Goal: Task Accomplishment & Management: Complete application form

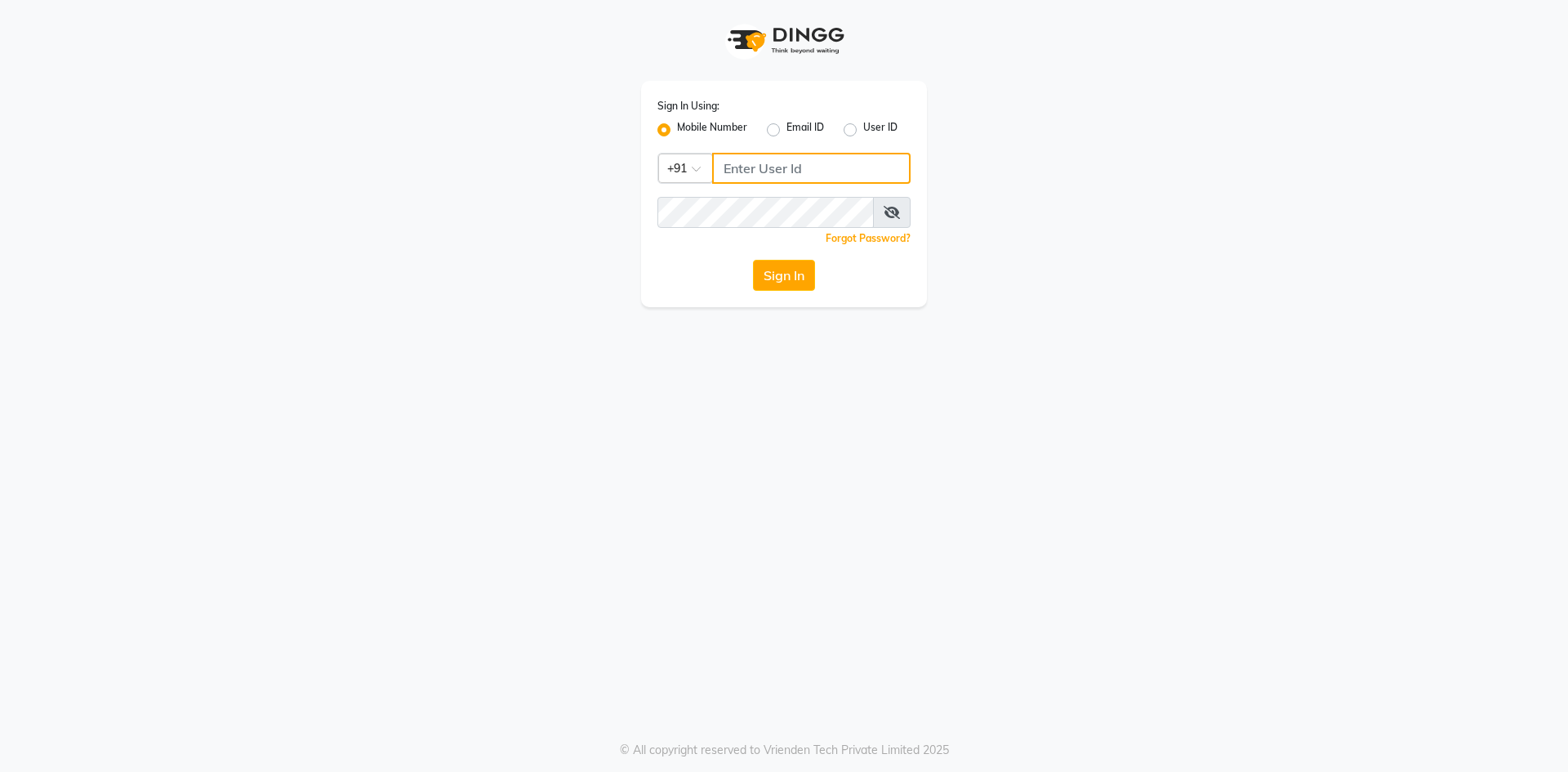
click at [812, 156] on input "Username" at bounding box center [811, 168] width 198 height 31
type input "7719066066"
click at [753, 260] on button "Sign In" at bounding box center [784, 275] width 62 height 31
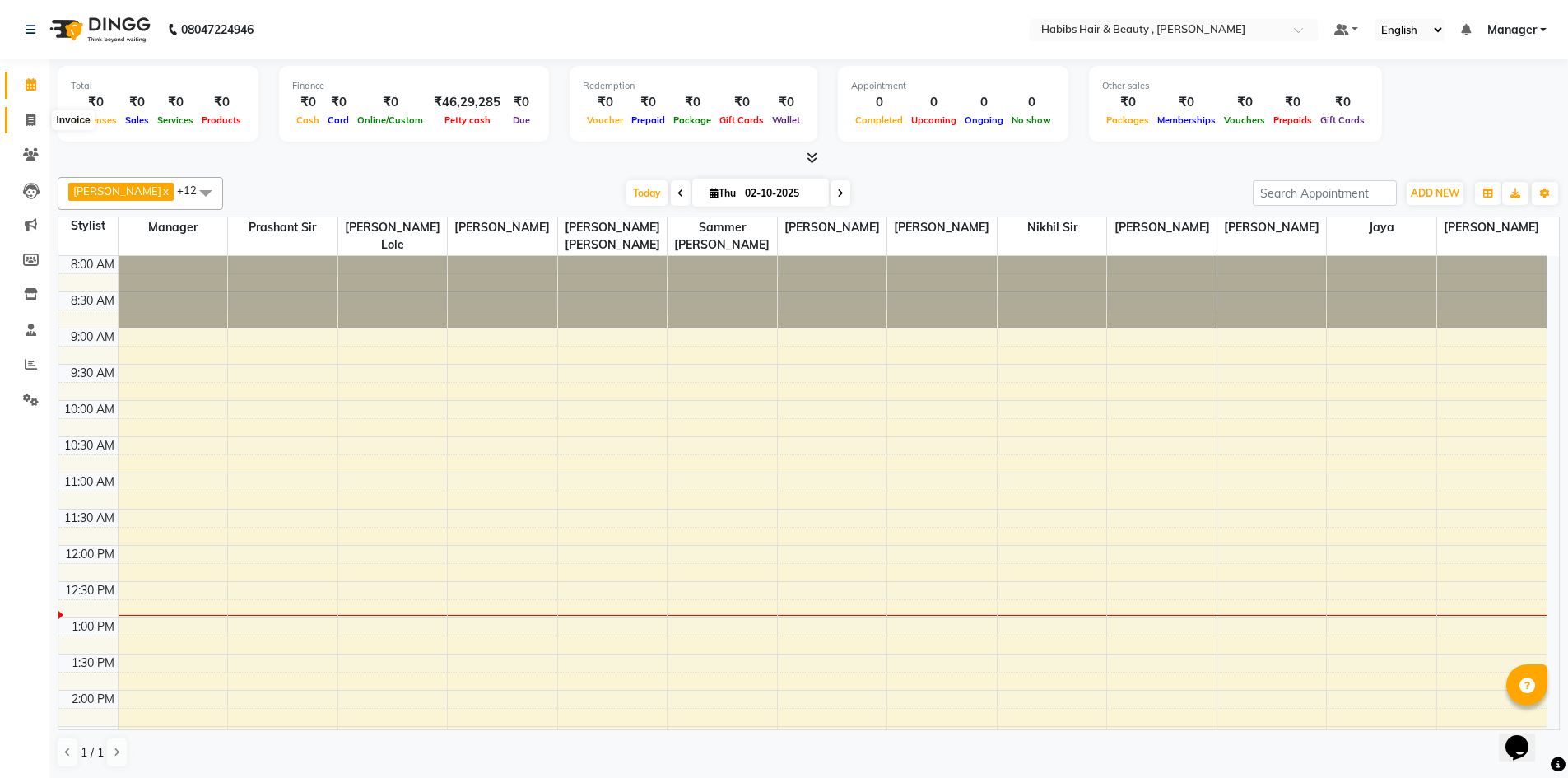
click at [27, 113] on span at bounding box center [30, 120] width 29 height 19
select select "5300"
select select "service"
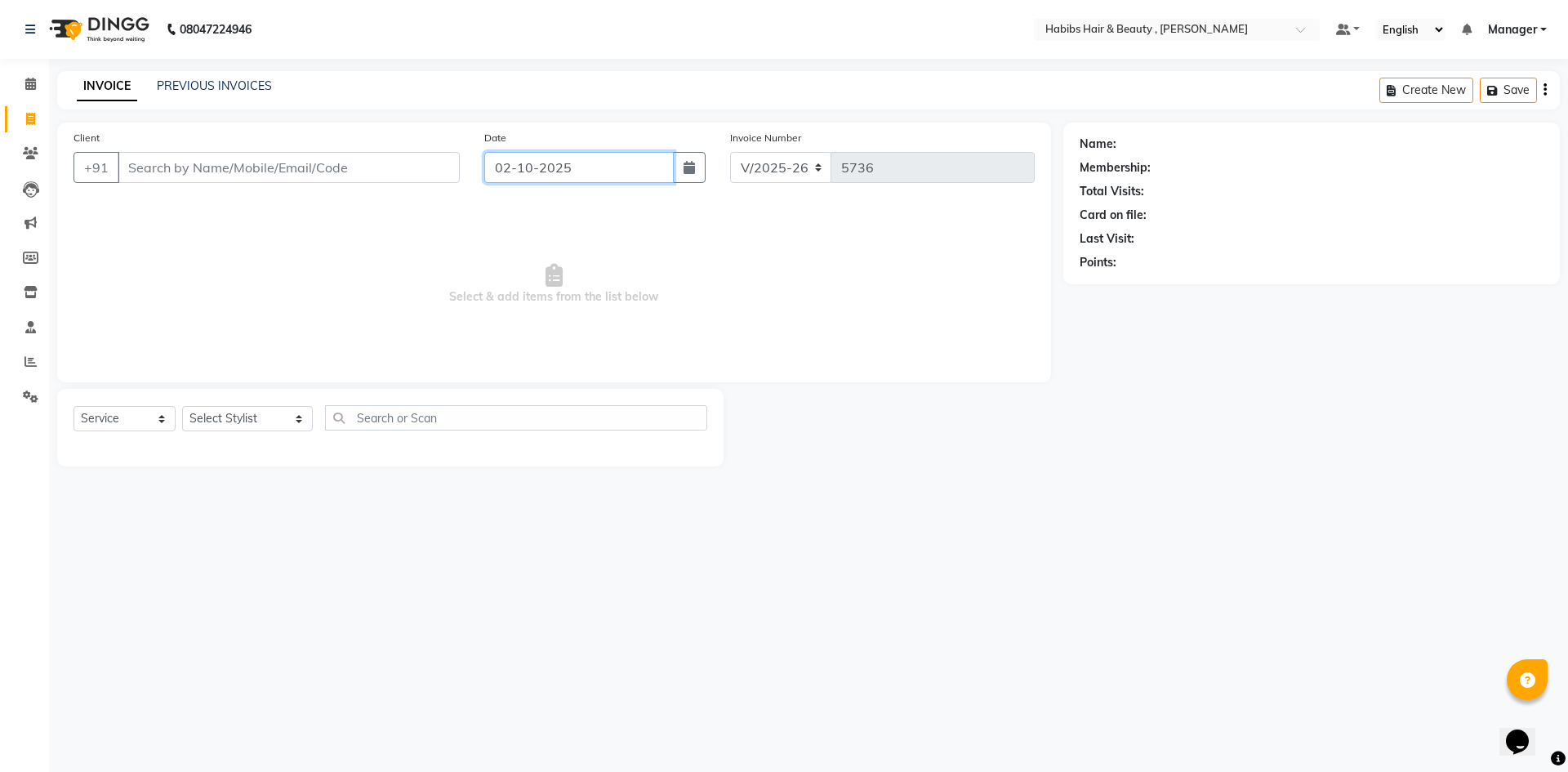
click at [590, 173] on input "02-10-2025" at bounding box center [579, 168] width 190 height 31
select select "10"
select select "2025"
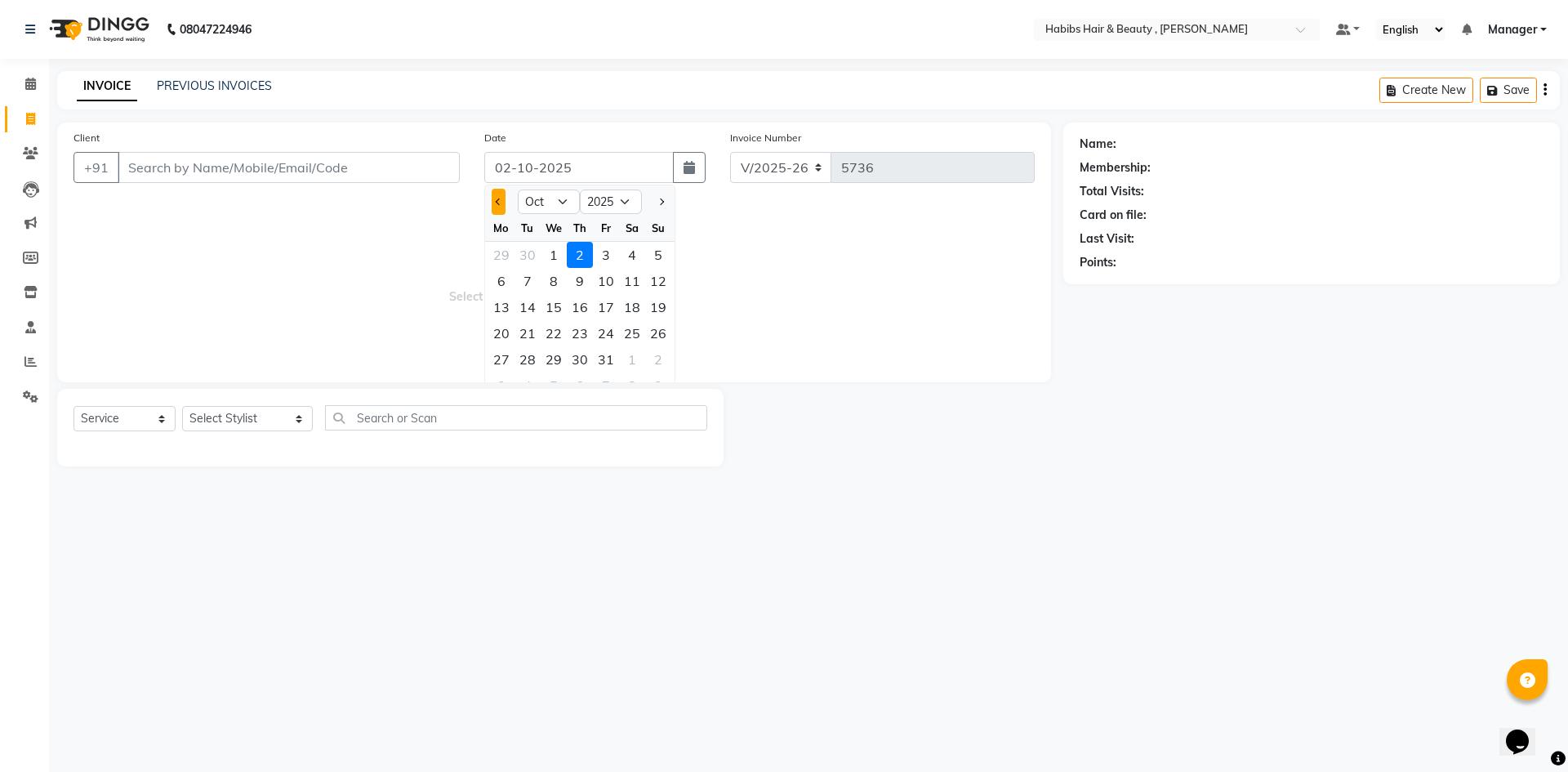
click at [500, 201] on span "Previous month" at bounding box center [499, 202] width 7 height 7
select select "9"
click at [531, 360] on div "30" at bounding box center [528, 359] width 26 height 26
type input "[DATE]"
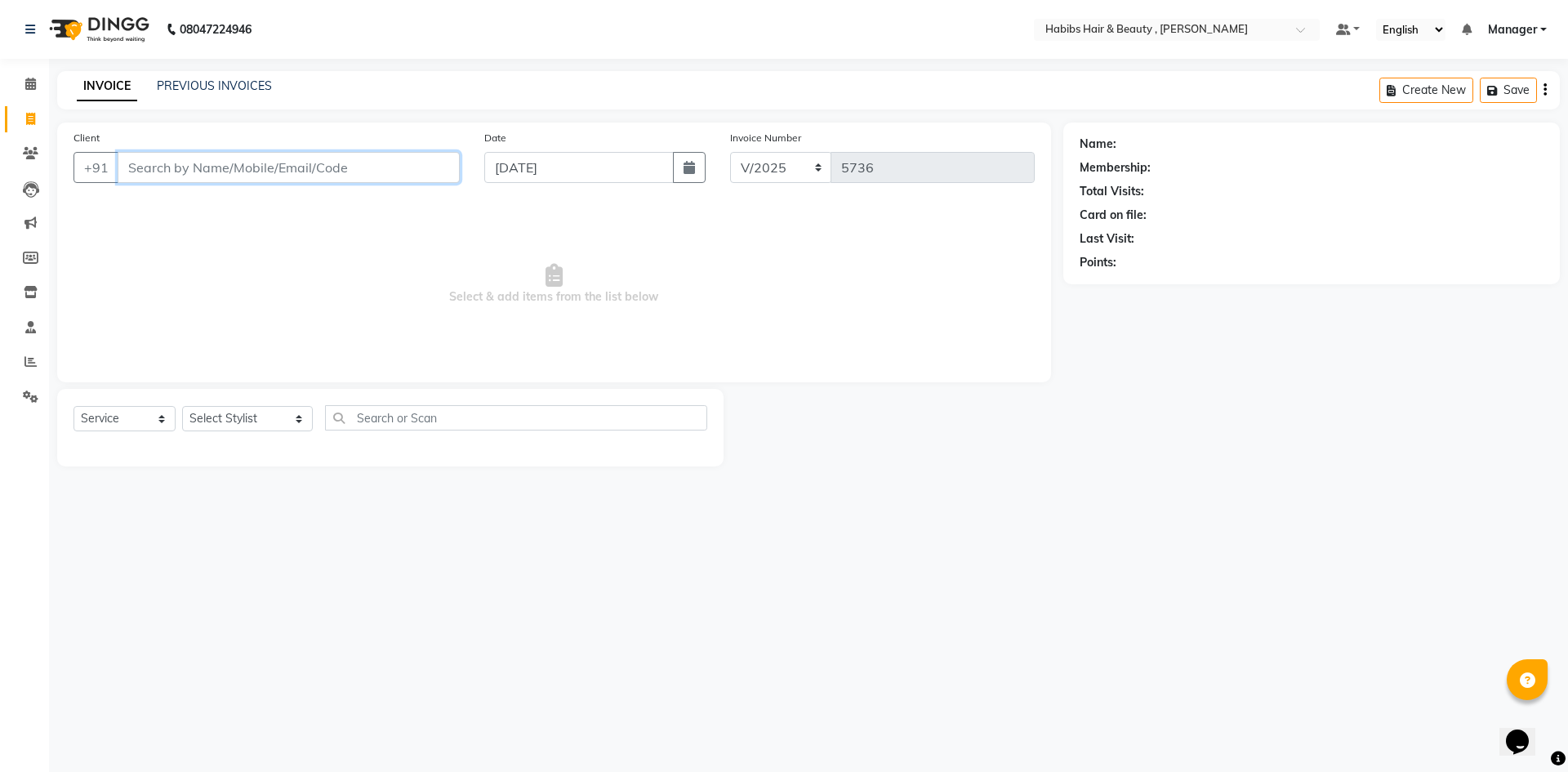
click at [330, 166] on input "Client" at bounding box center [289, 168] width 342 height 31
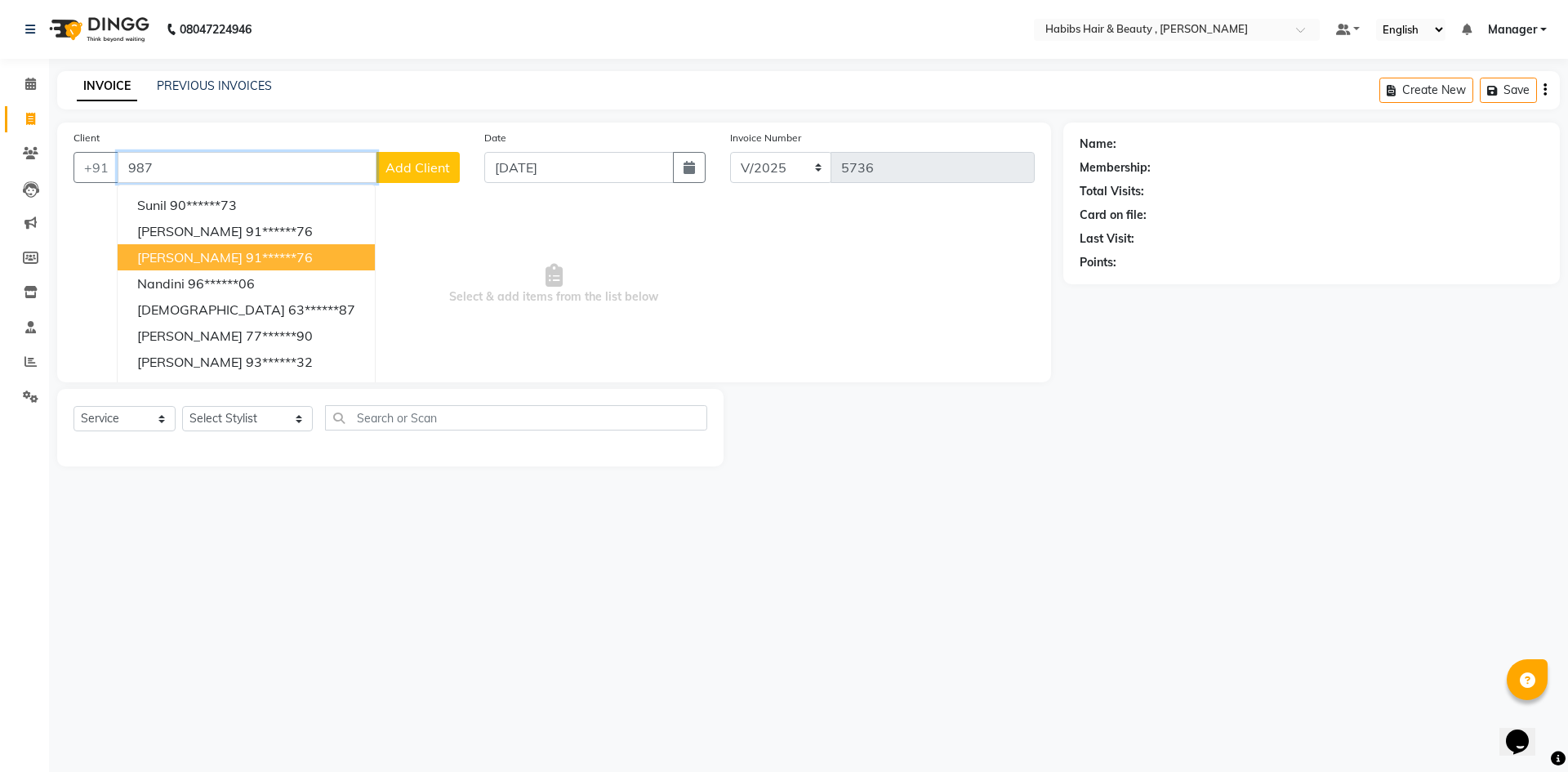
click at [246, 255] on ngb-highlight "91******76" at bounding box center [279, 257] width 67 height 16
type input "91******76"
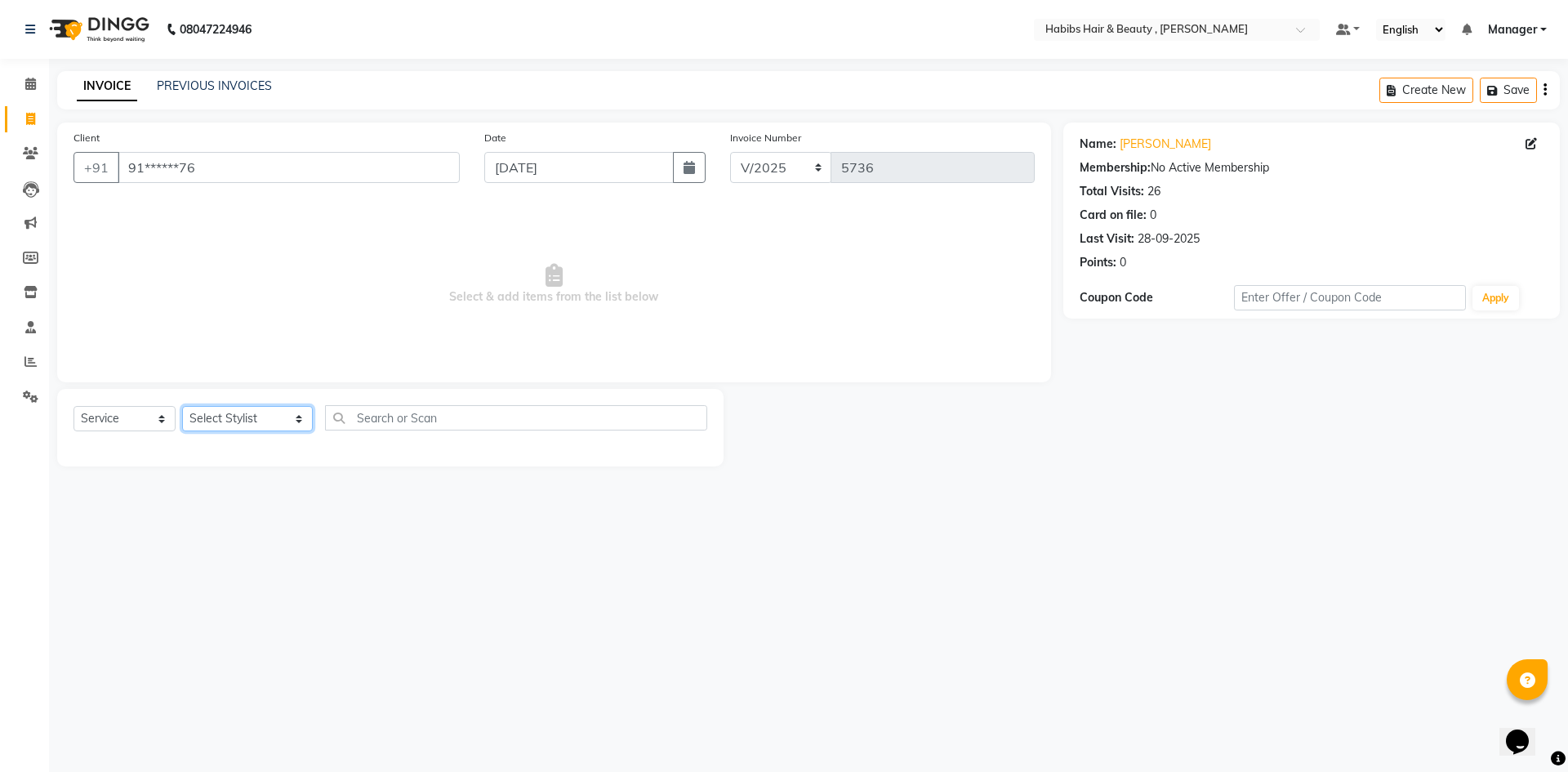
drag, startPoint x: 279, startPoint y: 420, endPoint x: 271, endPoint y: 410, distance: 12.8
click at [279, 420] on select "Select Stylist [PERSON_NAME] [PERSON_NAME] [PERSON_NAME] Bharti jaya Manager [P…" at bounding box center [247, 418] width 131 height 25
select select "83647"
click at [182, 406] on select "Select Stylist [PERSON_NAME] [PERSON_NAME] [PERSON_NAME] Bharti jaya Manager [P…" at bounding box center [247, 418] width 131 height 25
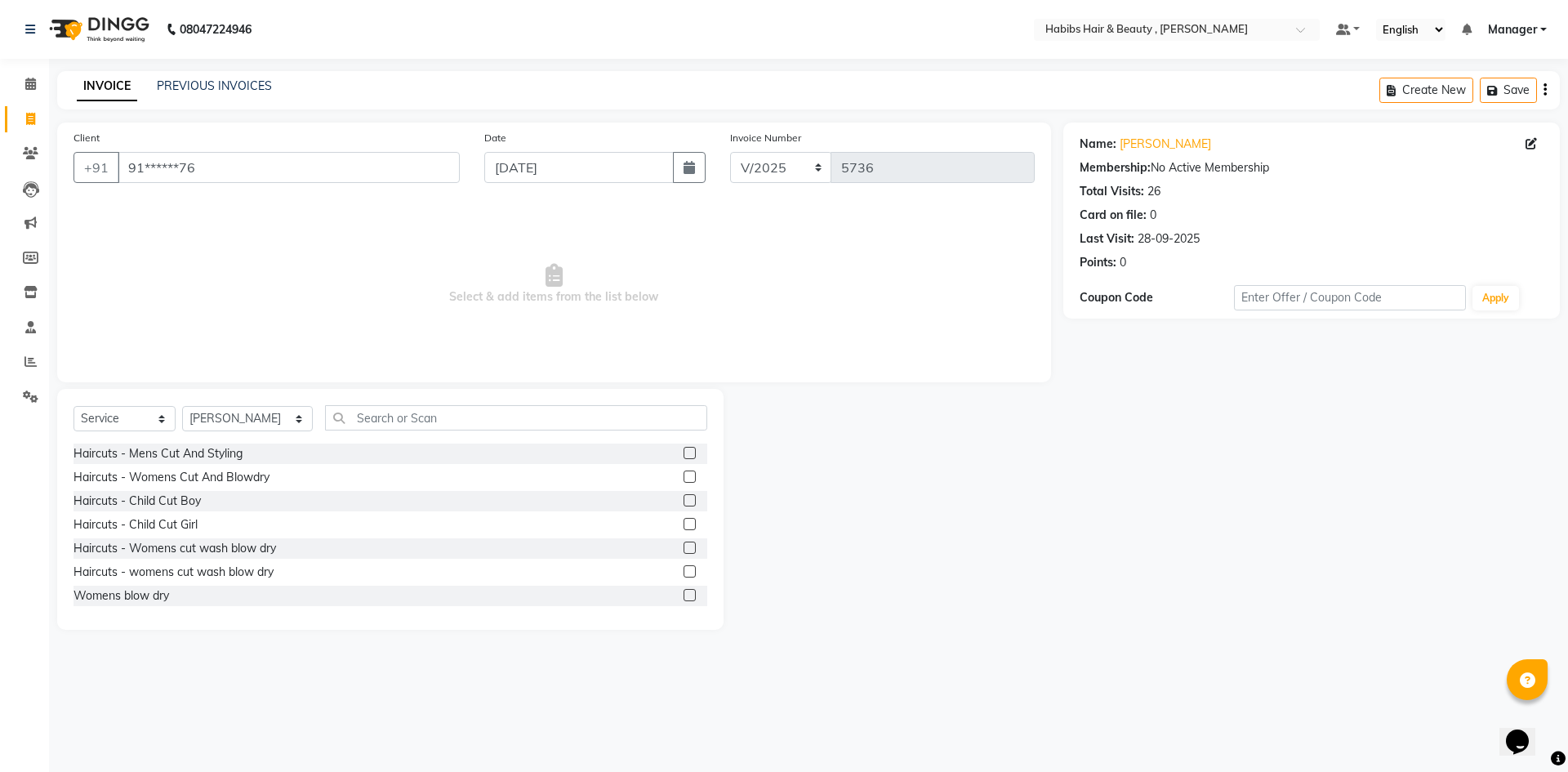
drag, startPoint x: 681, startPoint y: 448, endPoint x: 599, endPoint y: 404, distance: 93.1
click at [684, 448] on label at bounding box center [690, 453] width 12 height 12
click at [684, 449] on input "checkbox" at bounding box center [689, 454] width 10 height 10
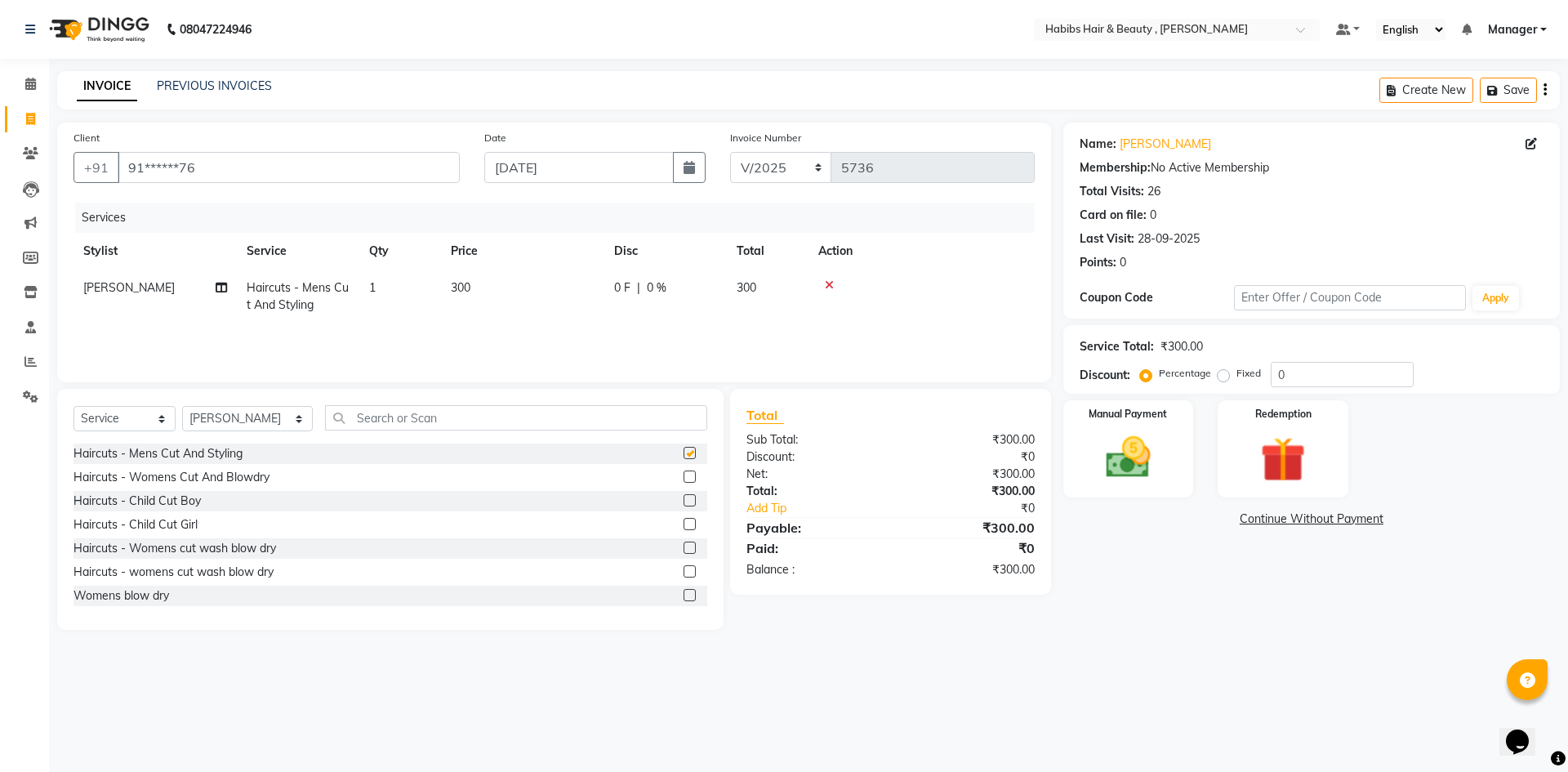
checkbox input "false"
drag, startPoint x: 484, startPoint y: 289, endPoint x: 516, endPoint y: 286, distance: 32.1
click at [486, 289] on td "300" at bounding box center [522, 297] width 163 height 54
select select "83647"
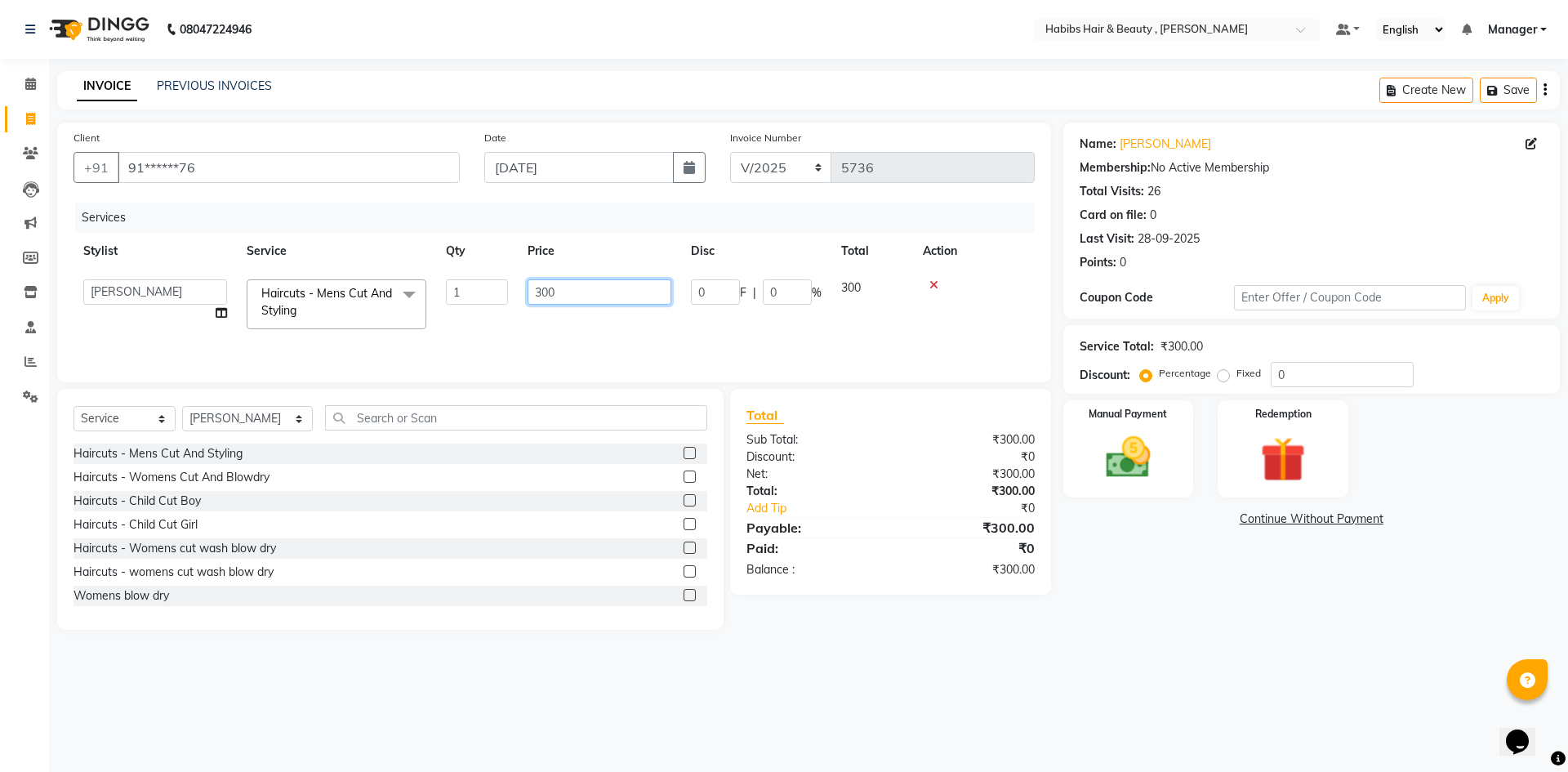
click at [585, 298] on input "300" at bounding box center [599, 291] width 143 height 25
type input "3"
type input "2000"
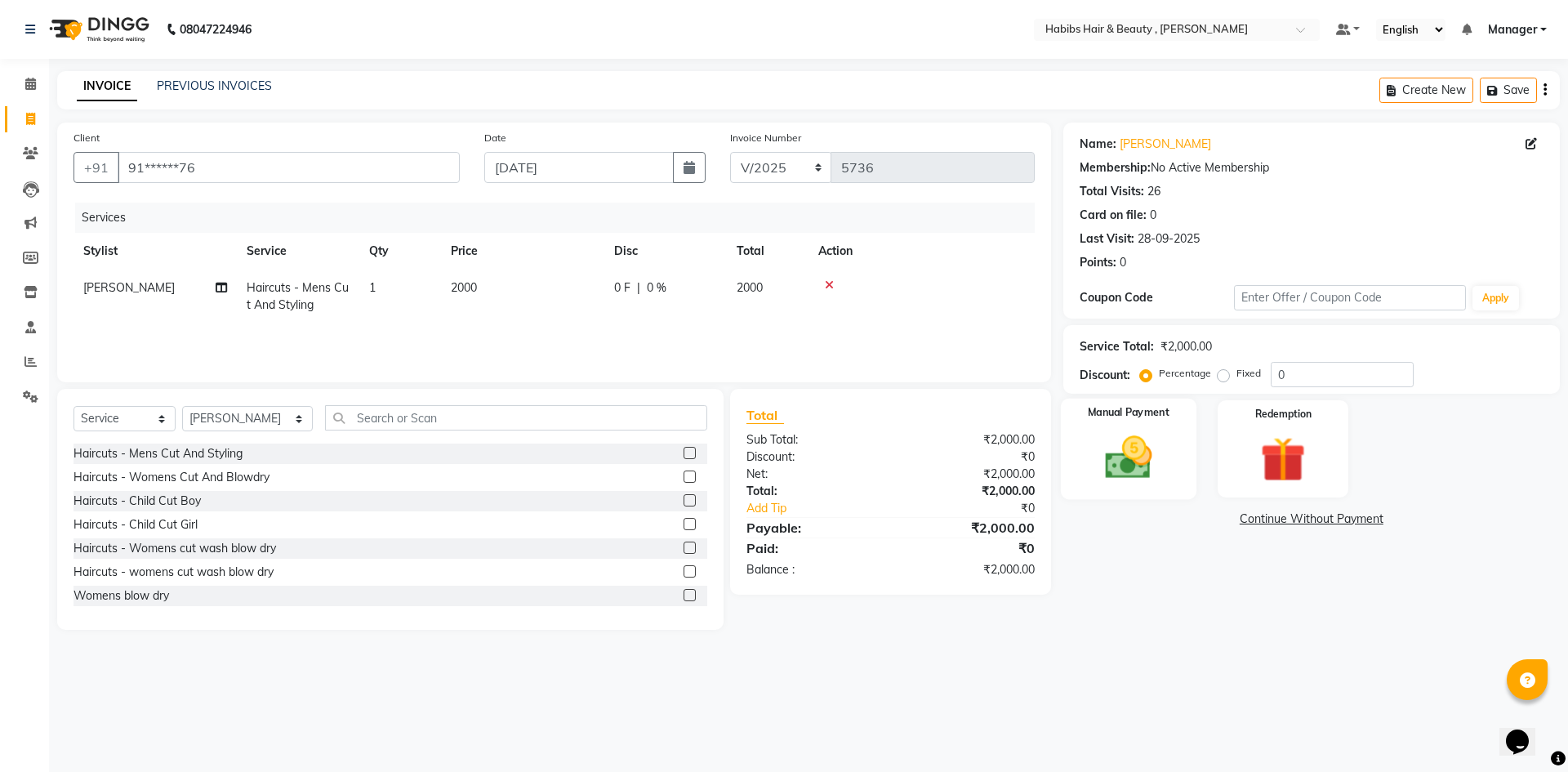
click at [1127, 460] on img at bounding box center [1128, 457] width 76 height 54
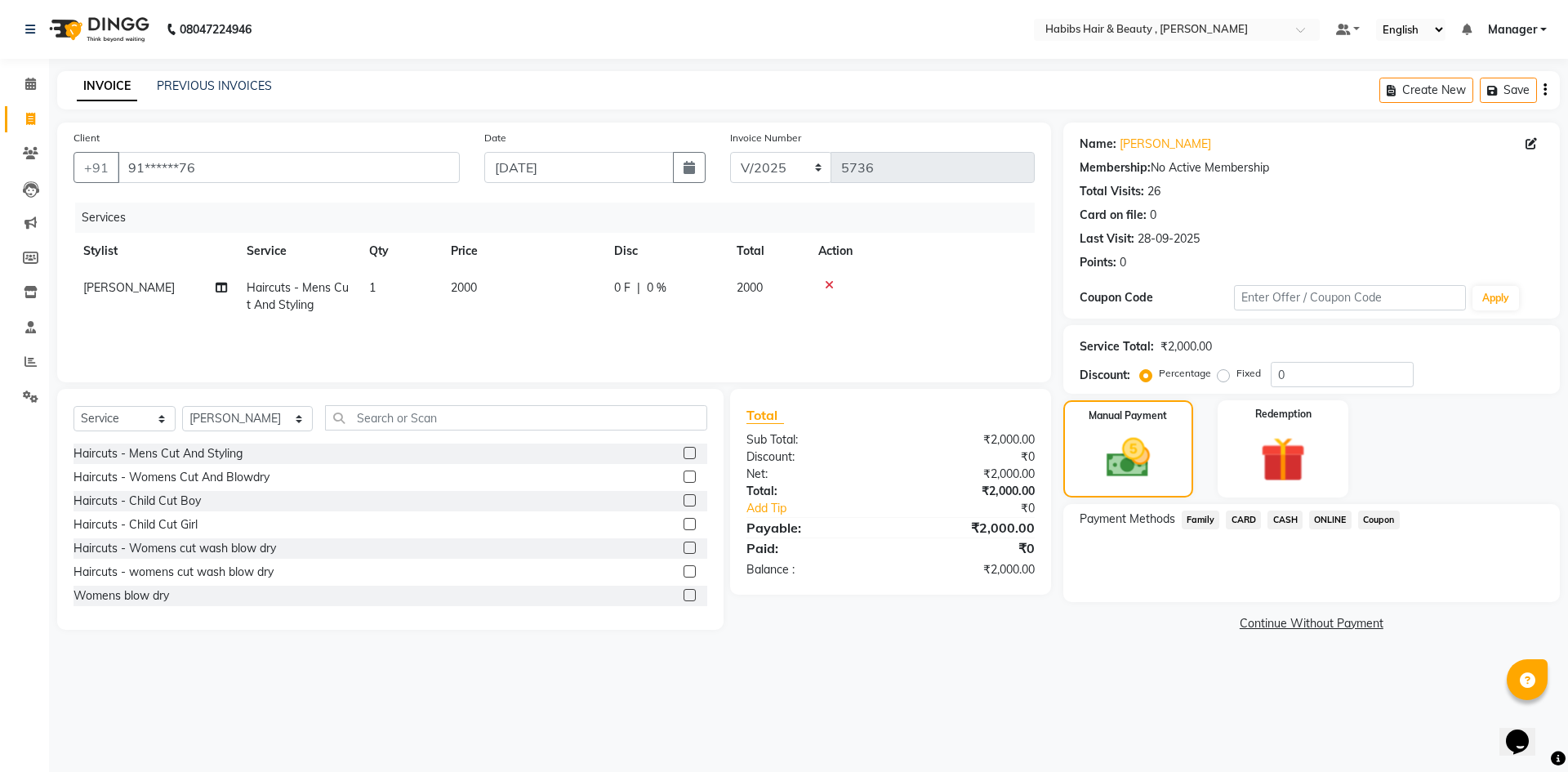
click at [1283, 516] on span "CASH" at bounding box center [1284, 520] width 35 height 19
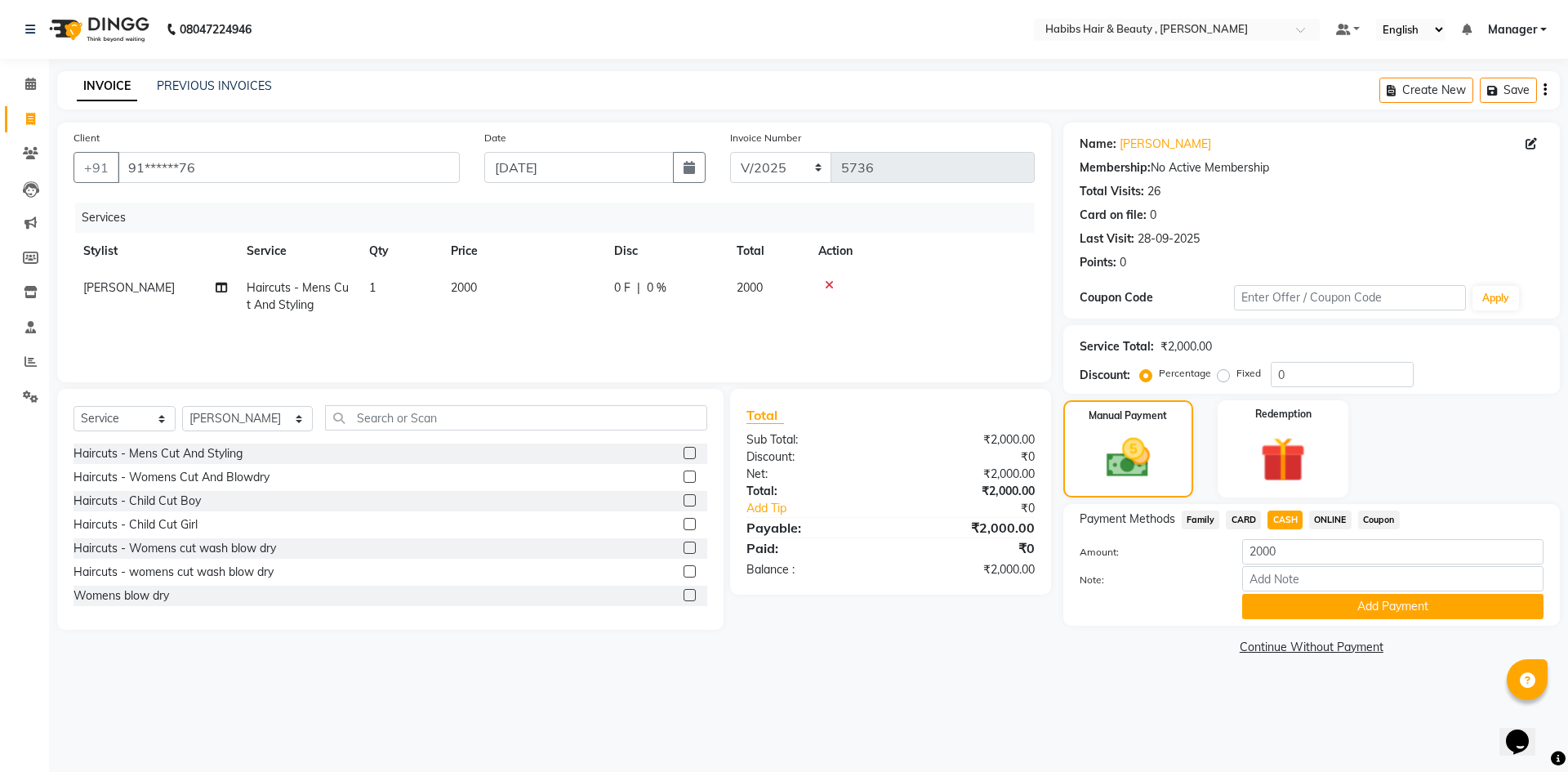
click at [1345, 607] on button "Add Payment" at bounding box center [1393, 606] width 302 height 25
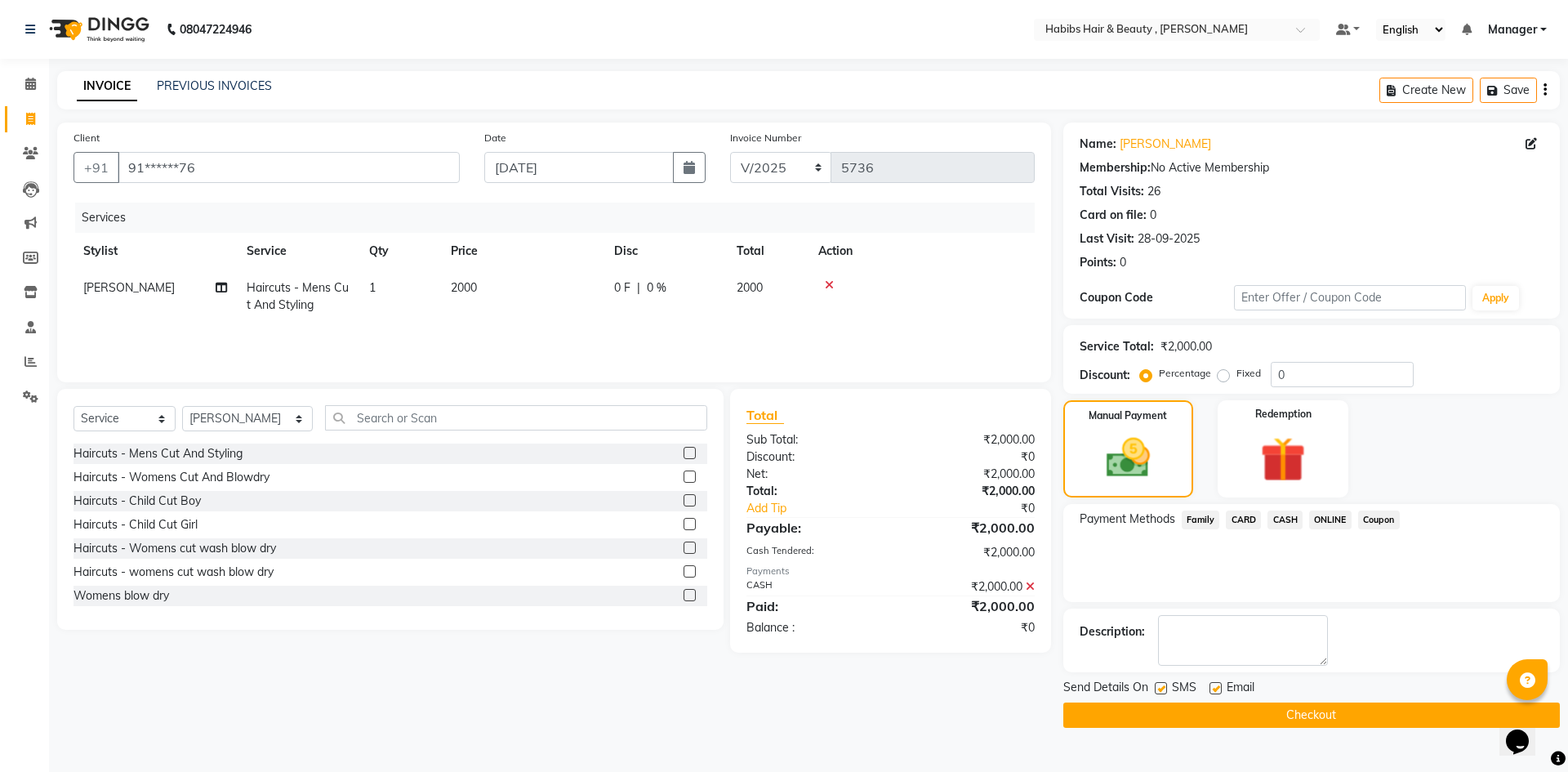
click at [1359, 714] on button "Checkout" at bounding box center [1311, 714] width 497 height 25
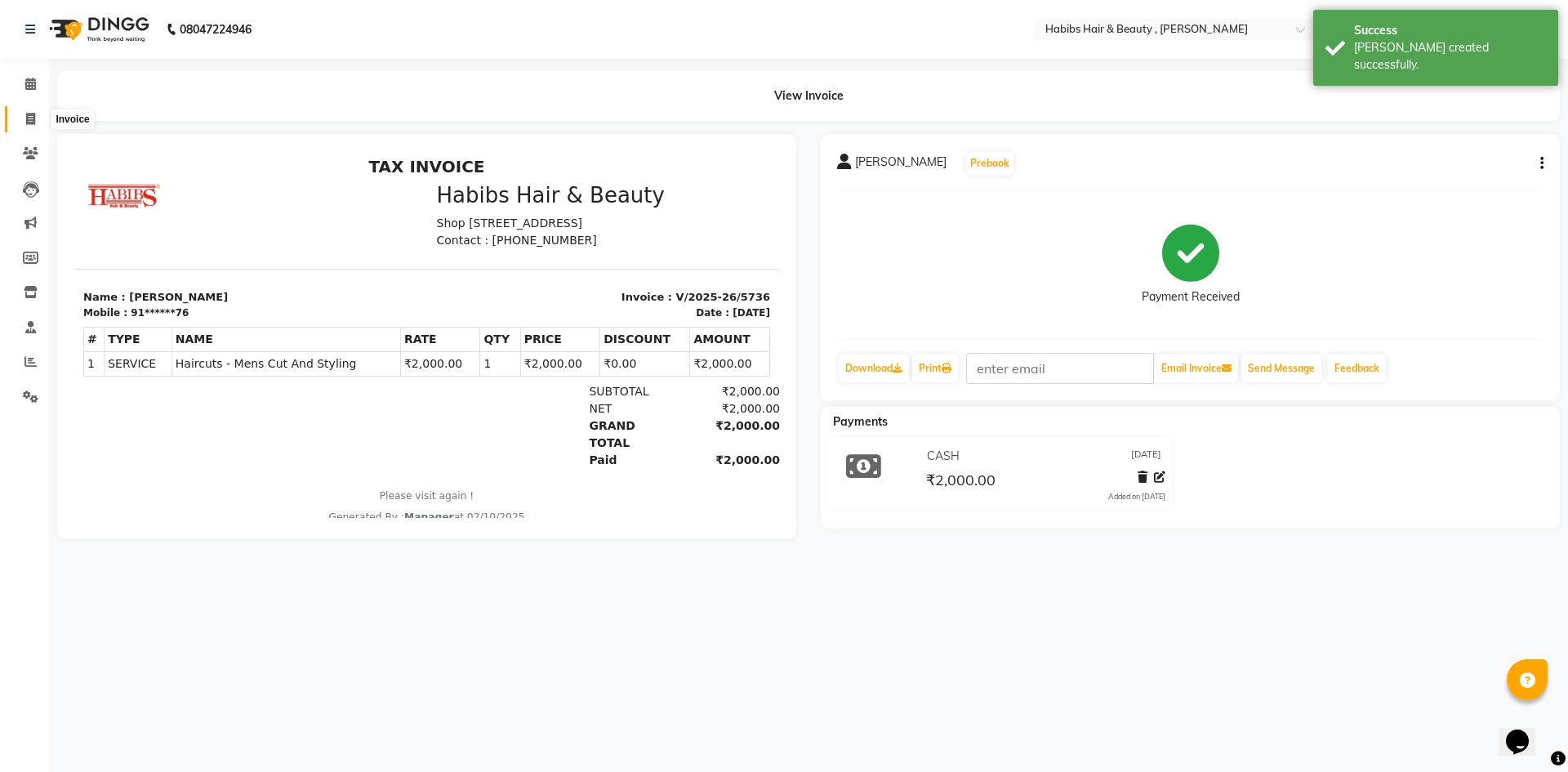
click at [28, 113] on icon at bounding box center [30, 119] width 9 height 12
select select "service"
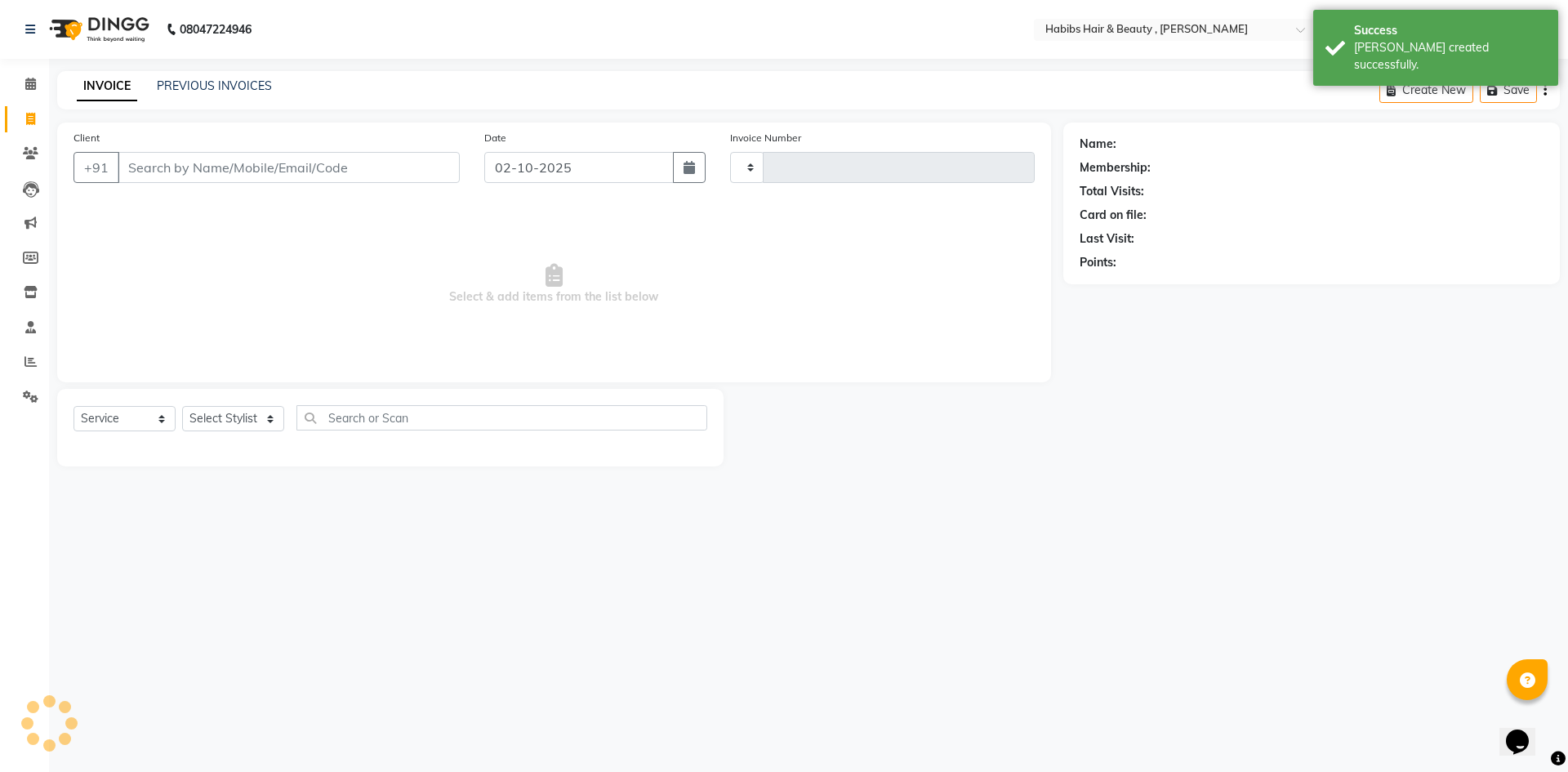
type input "5737"
select select "5300"
click at [589, 161] on input "02-10-2025" at bounding box center [579, 168] width 190 height 31
select select "10"
select select "2025"
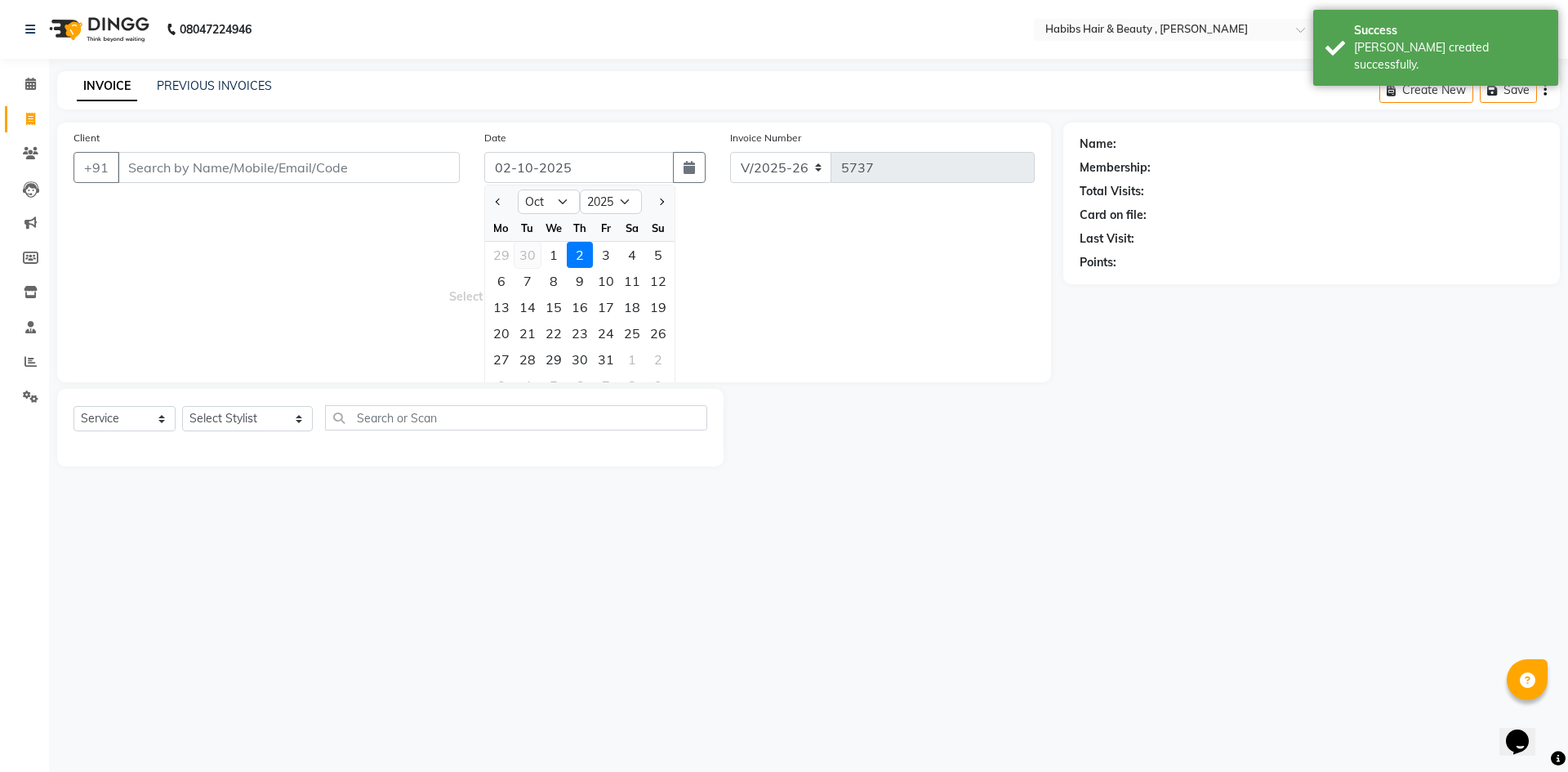
click at [520, 257] on div "30" at bounding box center [528, 254] width 26 height 26
type input "[DATE]"
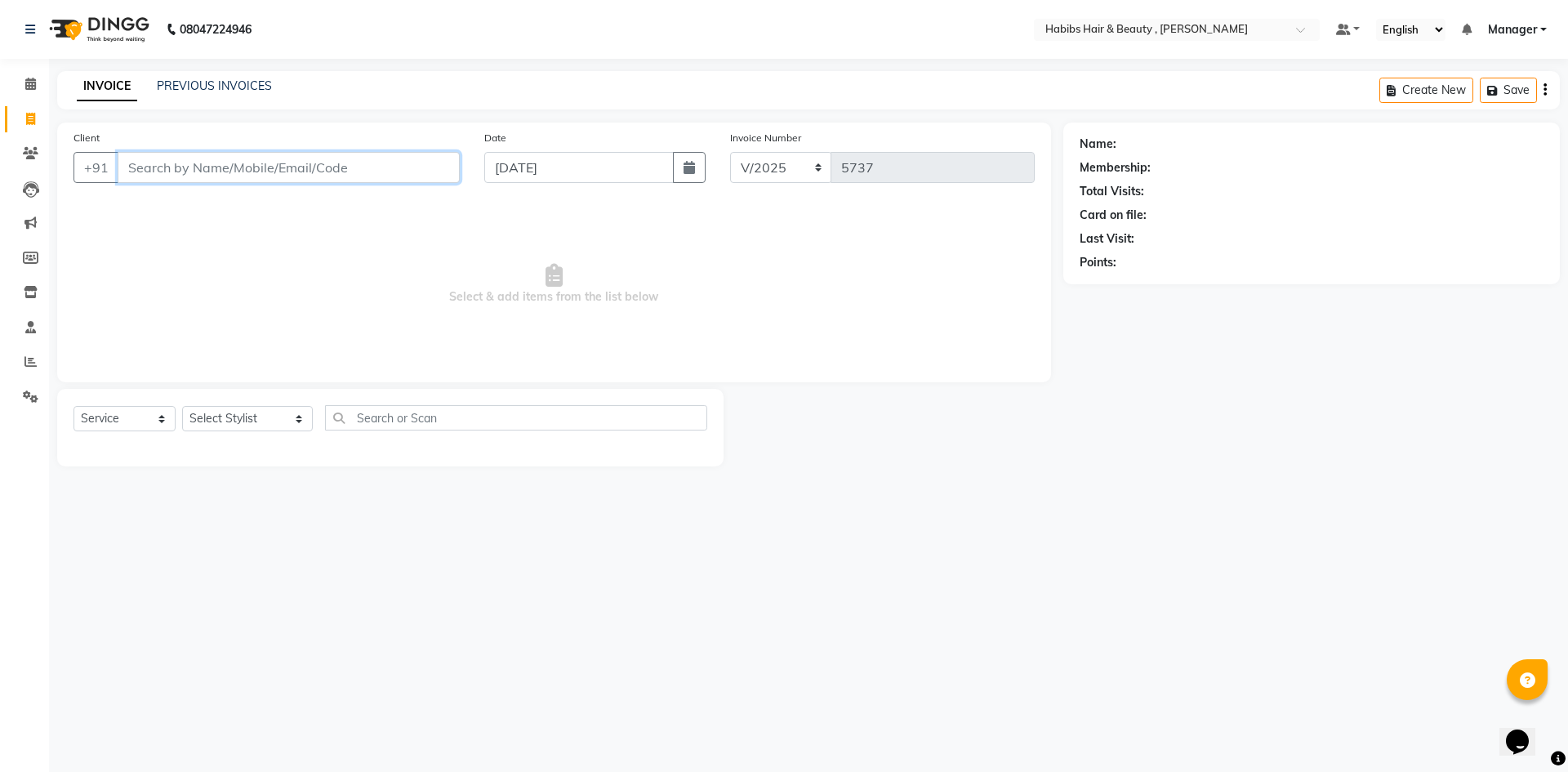
click at [379, 159] on input "Client" at bounding box center [289, 168] width 342 height 31
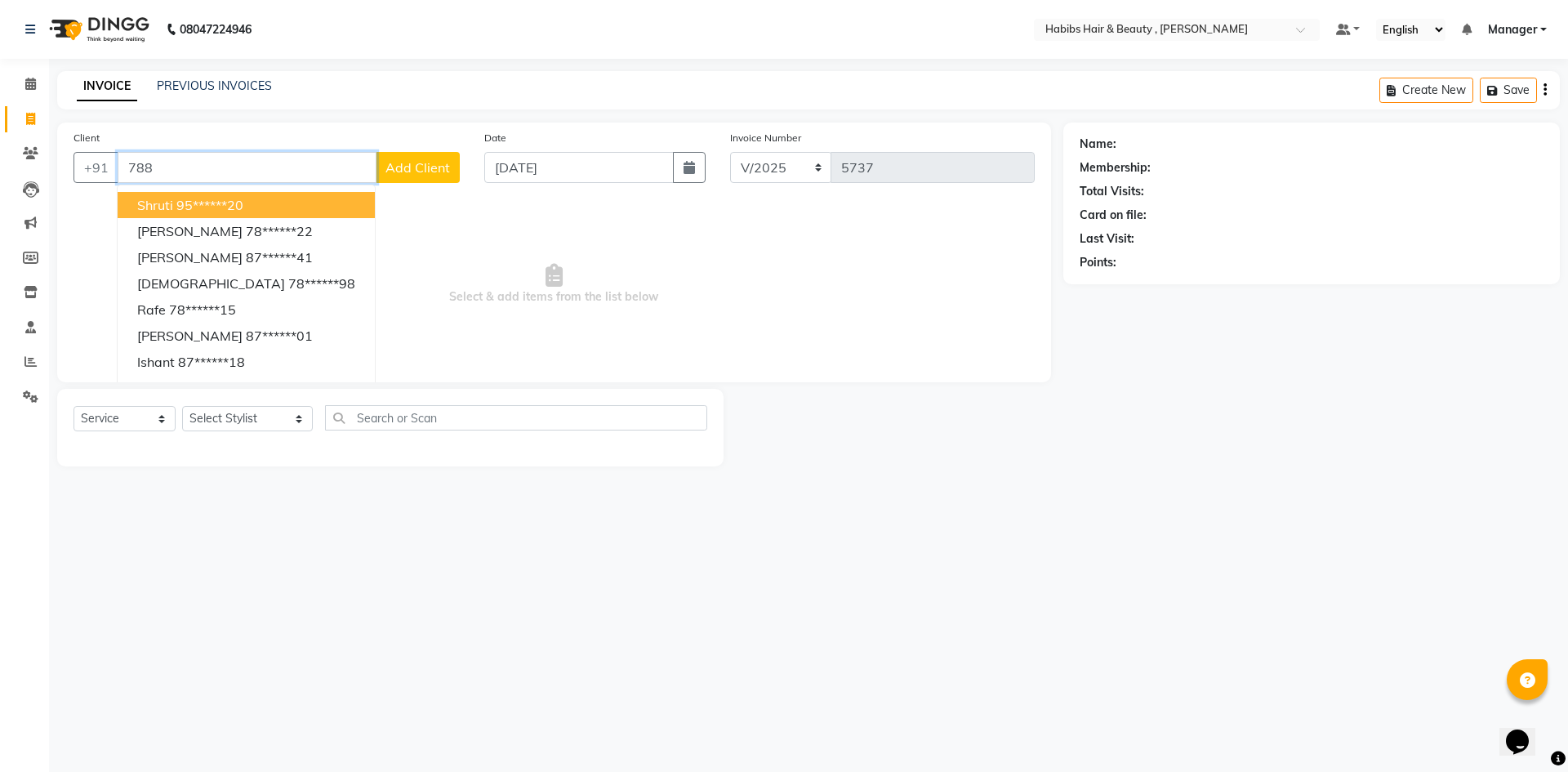
click at [263, 205] on button "Shruti 95******20" at bounding box center [246, 205] width 257 height 26
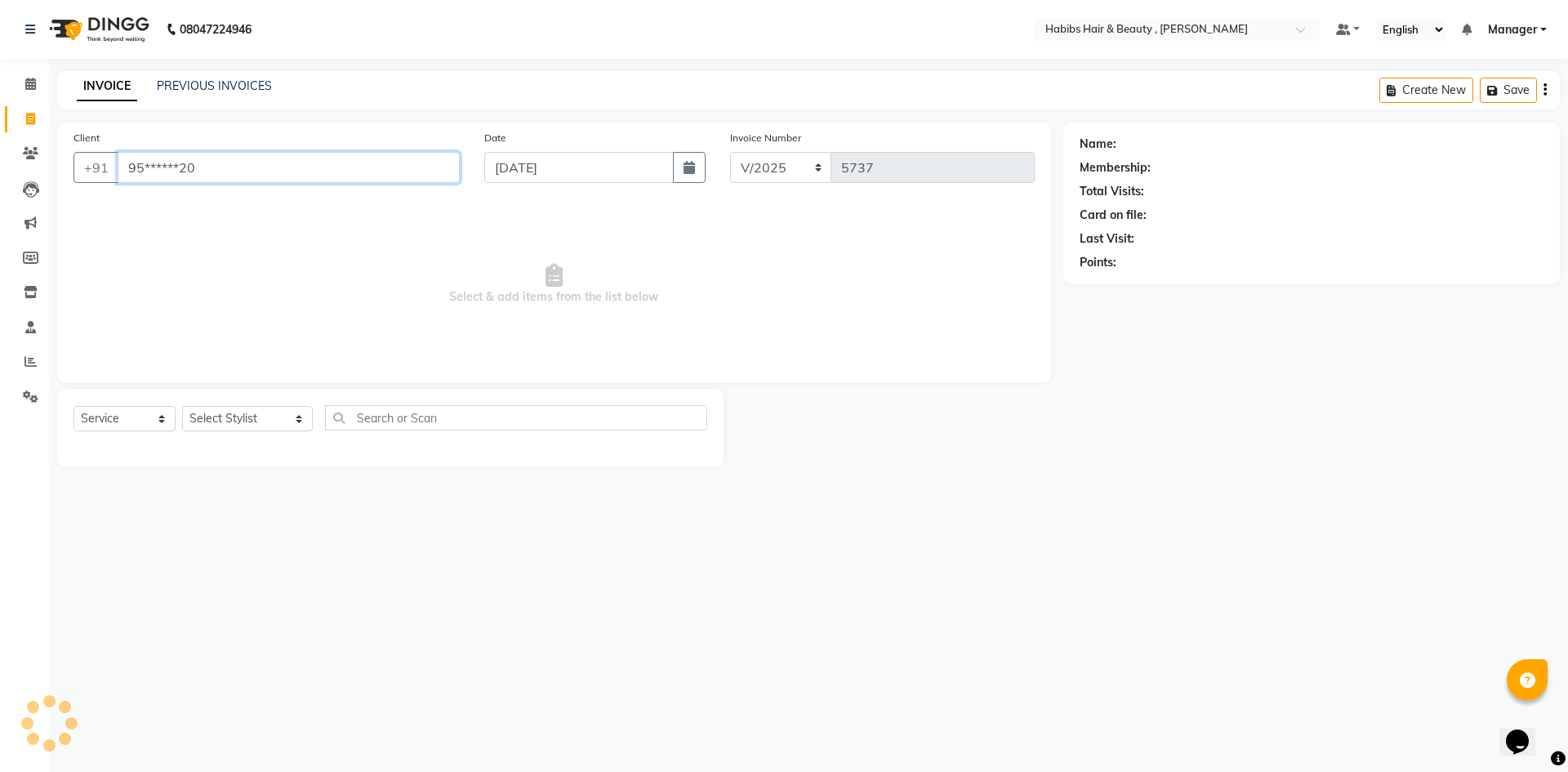
type input "95******20"
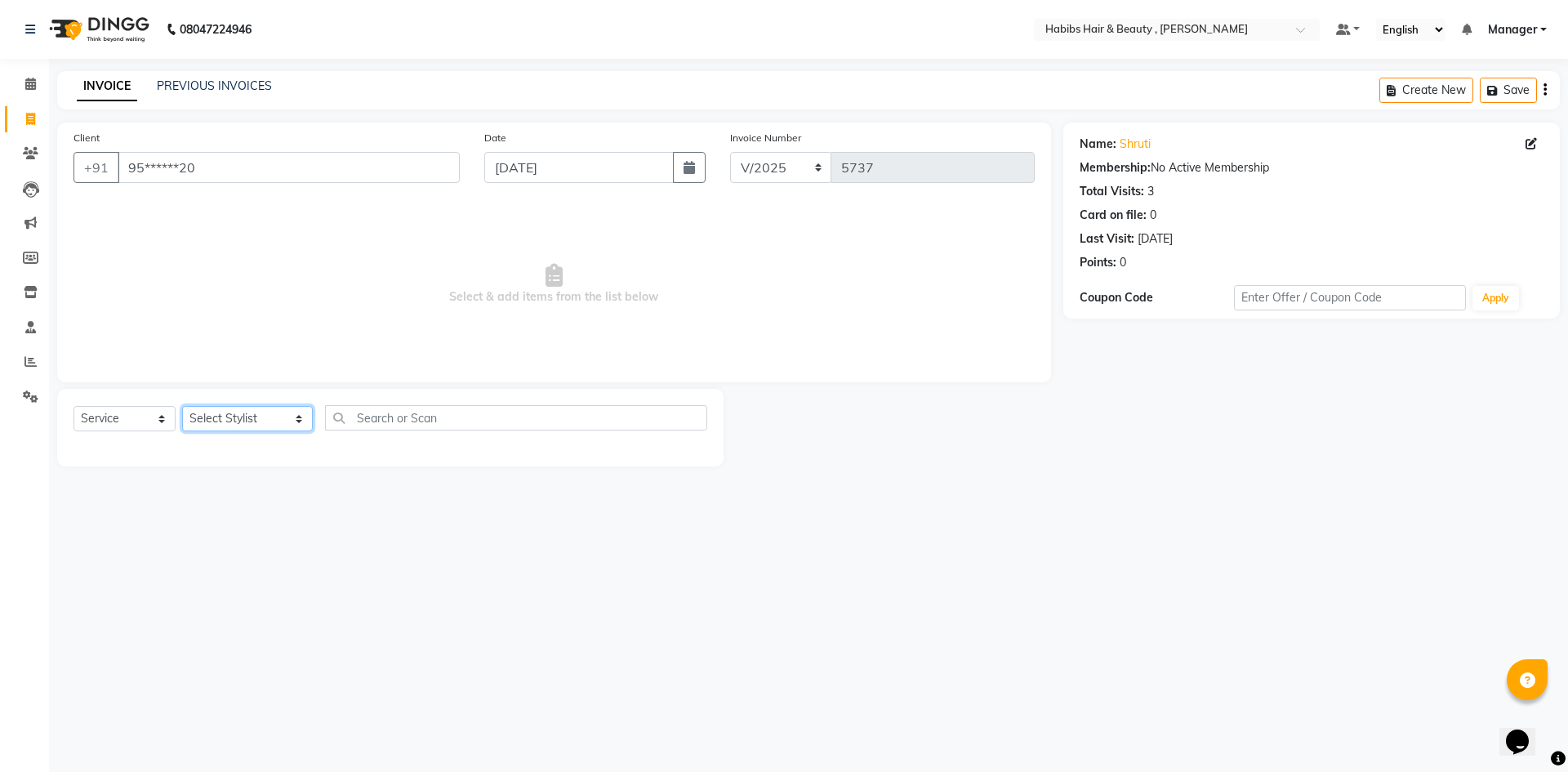
click at [272, 423] on select "Select Stylist [PERSON_NAME] [PERSON_NAME] [PERSON_NAME] Bharti jaya Manager [P…" at bounding box center [247, 418] width 131 height 25
select select "83647"
click at [182, 406] on select "Select Stylist [PERSON_NAME] [PERSON_NAME] [PERSON_NAME] Bharti jaya Manager [P…" at bounding box center [247, 418] width 131 height 25
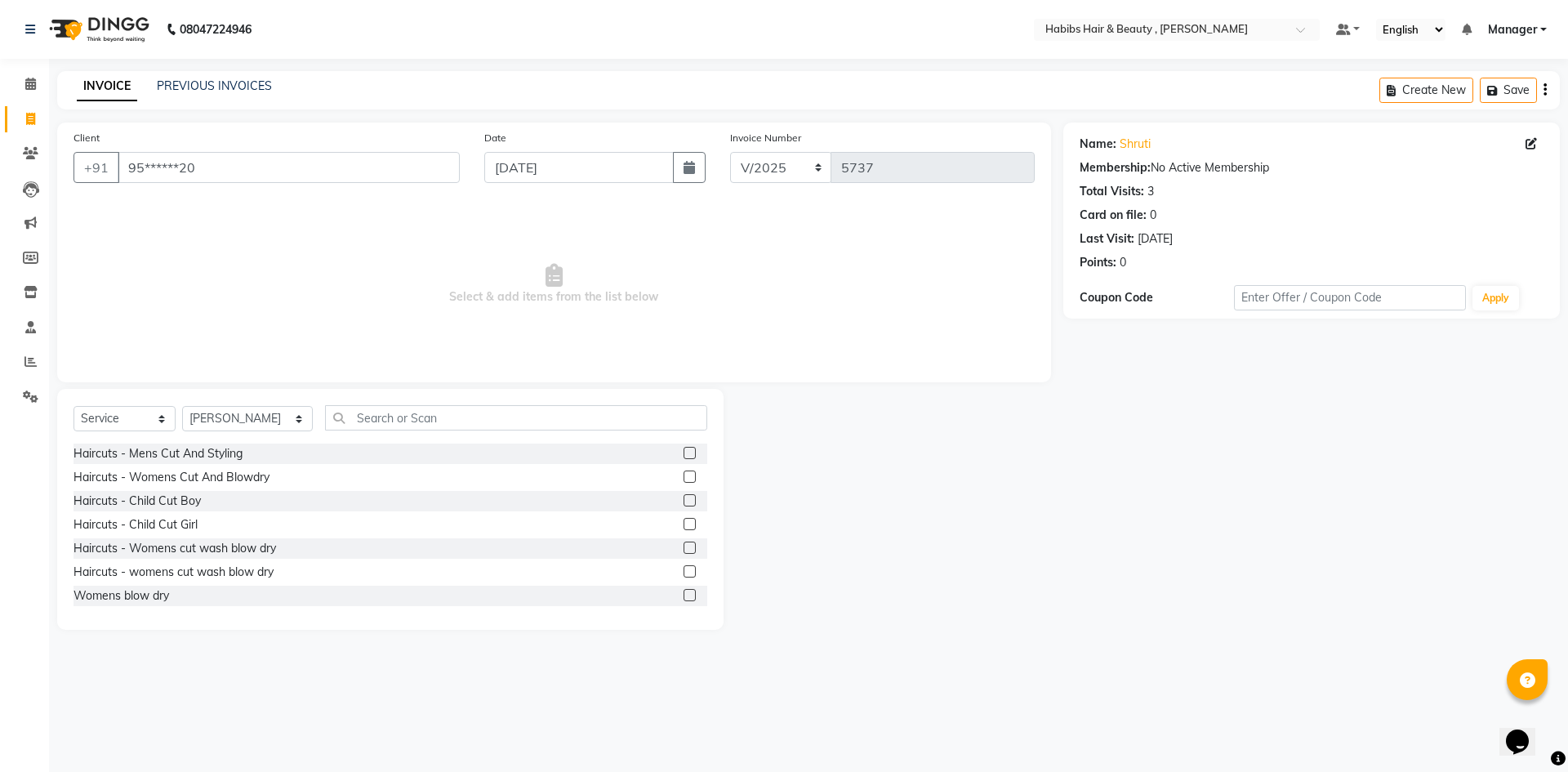
click at [684, 454] on label at bounding box center [690, 453] width 12 height 12
click at [684, 454] on input "checkbox" at bounding box center [689, 454] width 10 height 10
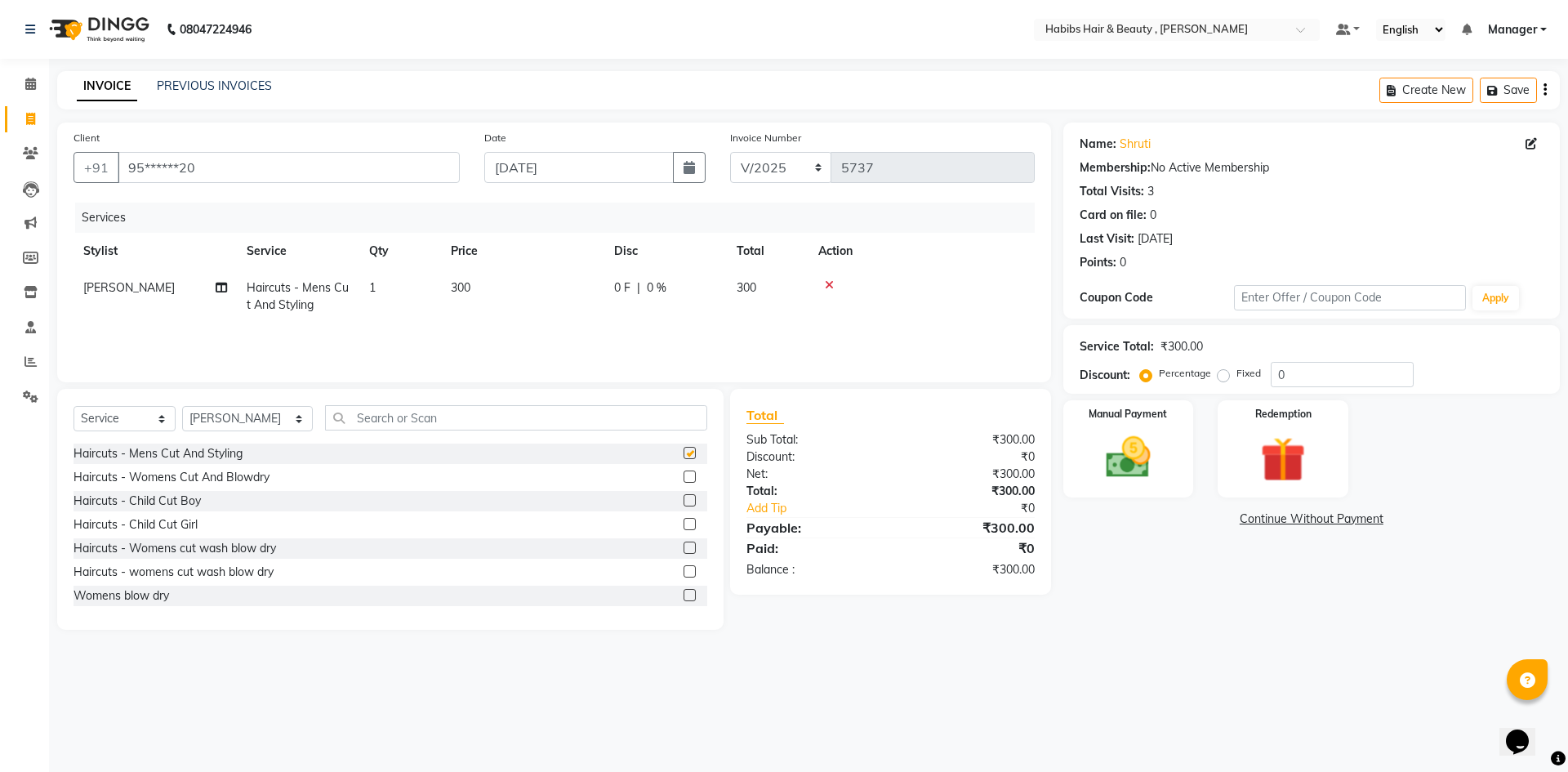
checkbox input "false"
click at [501, 289] on td "300" at bounding box center [522, 297] width 163 height 54
select select "83647"
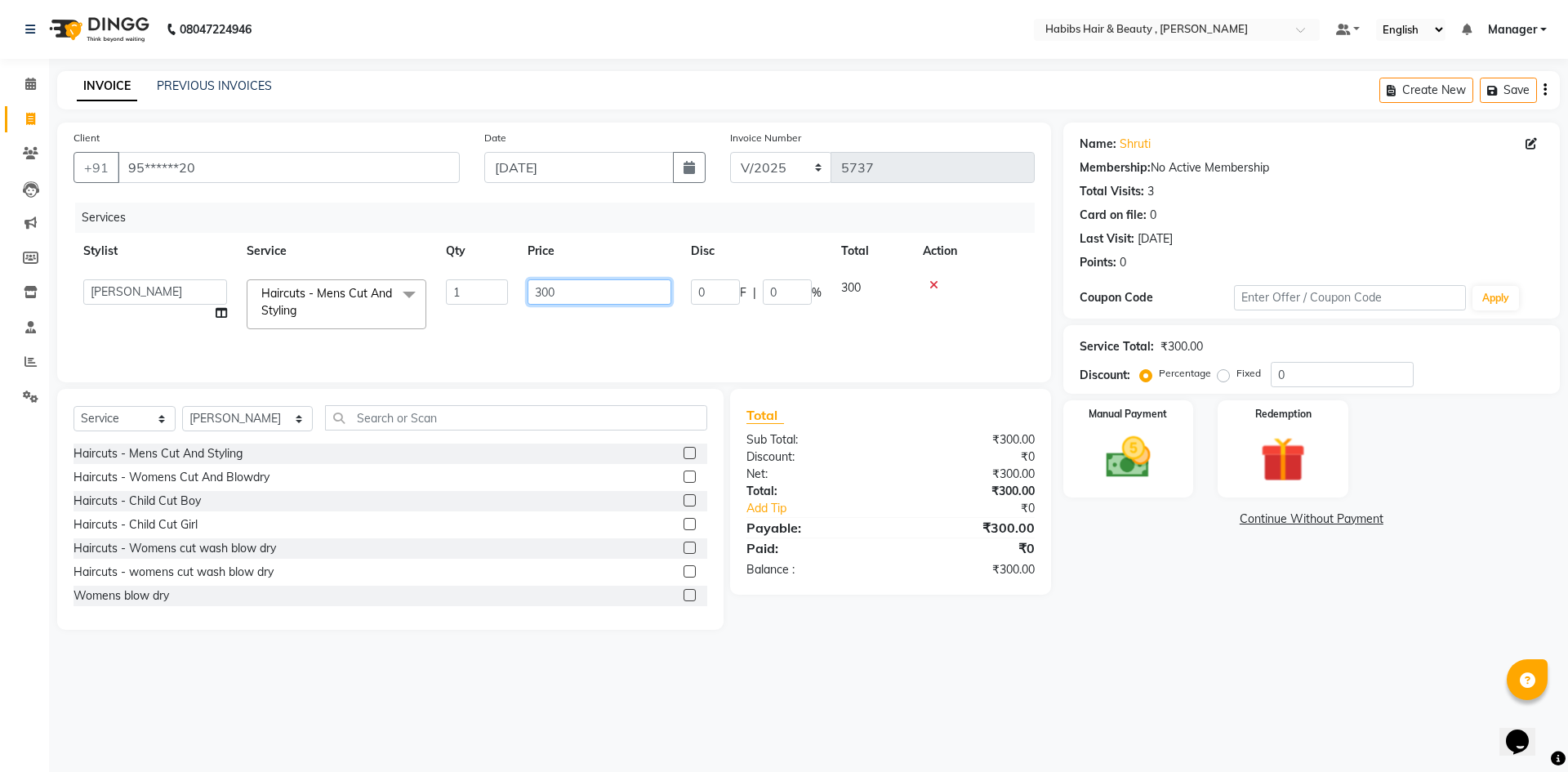
click at [581, 289] on input "300" at bounding box center [599, 291] width 143 height 25
type input "3"
type input "200"
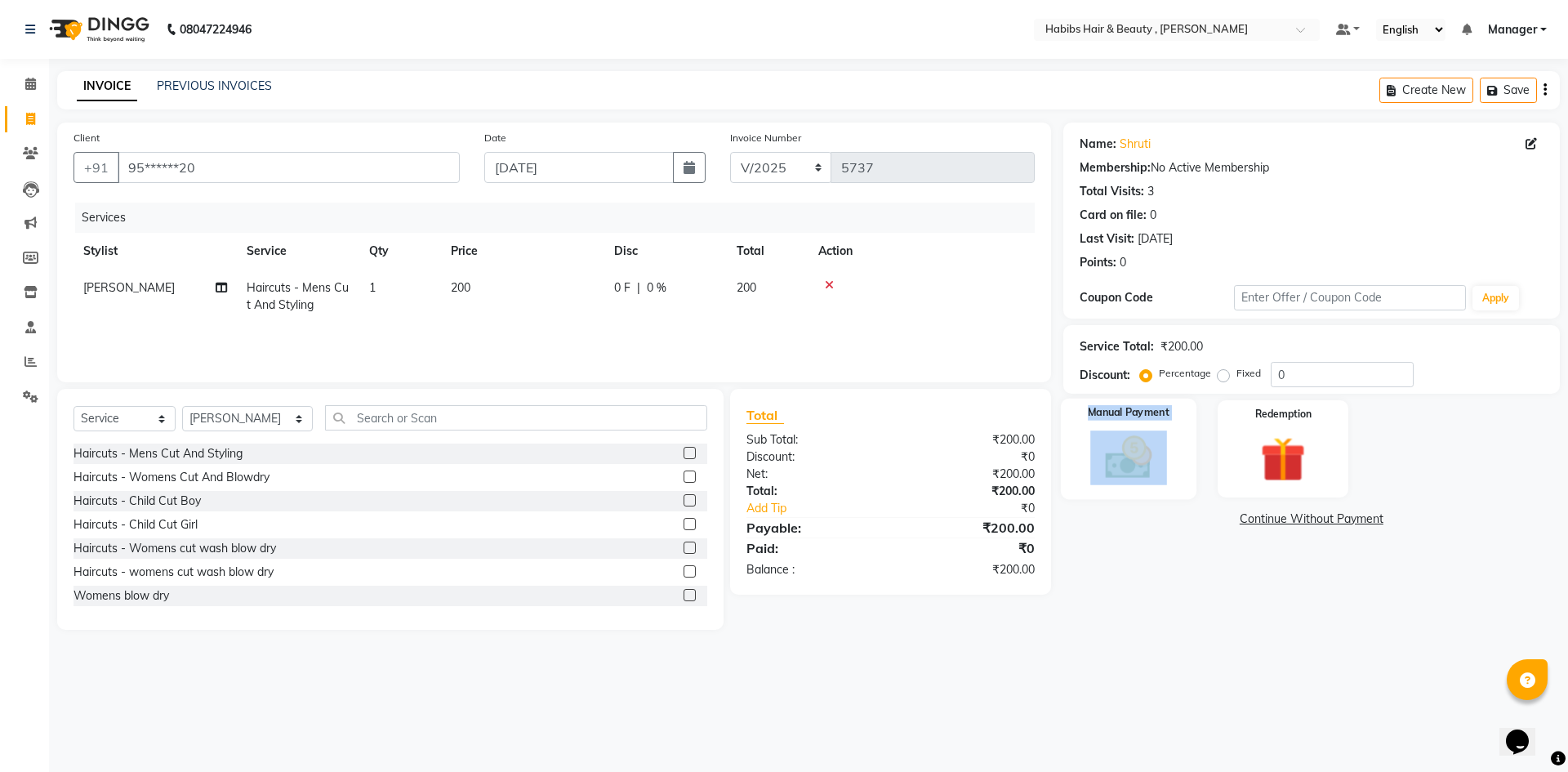
click at [1156, 485] on div "Manual Payment" at bounding box center [1128, 449] width 136 height 101
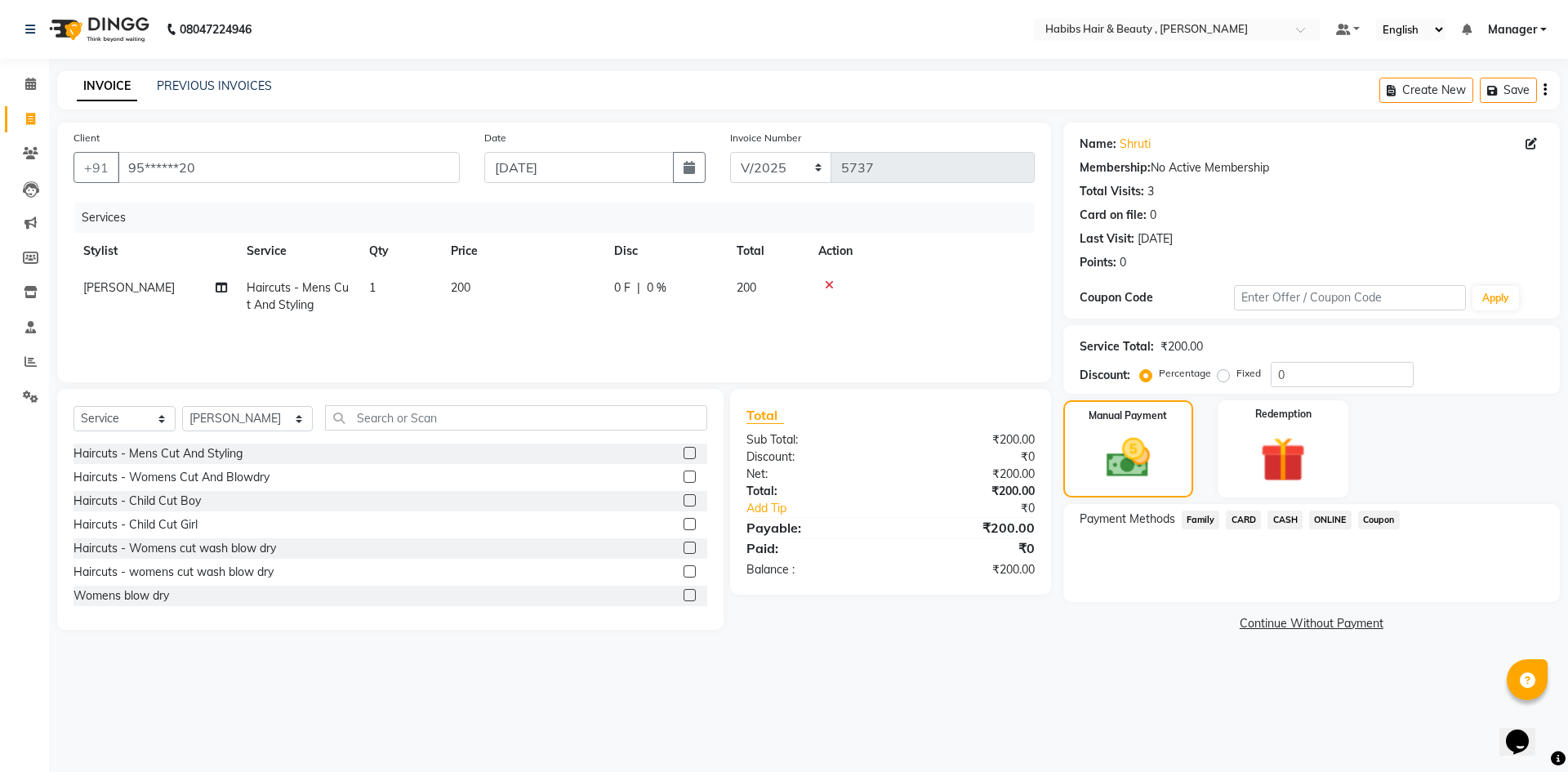
click at [1286, 521] on span "CASH" at bounding box center [1284, 520] width 35 height 19
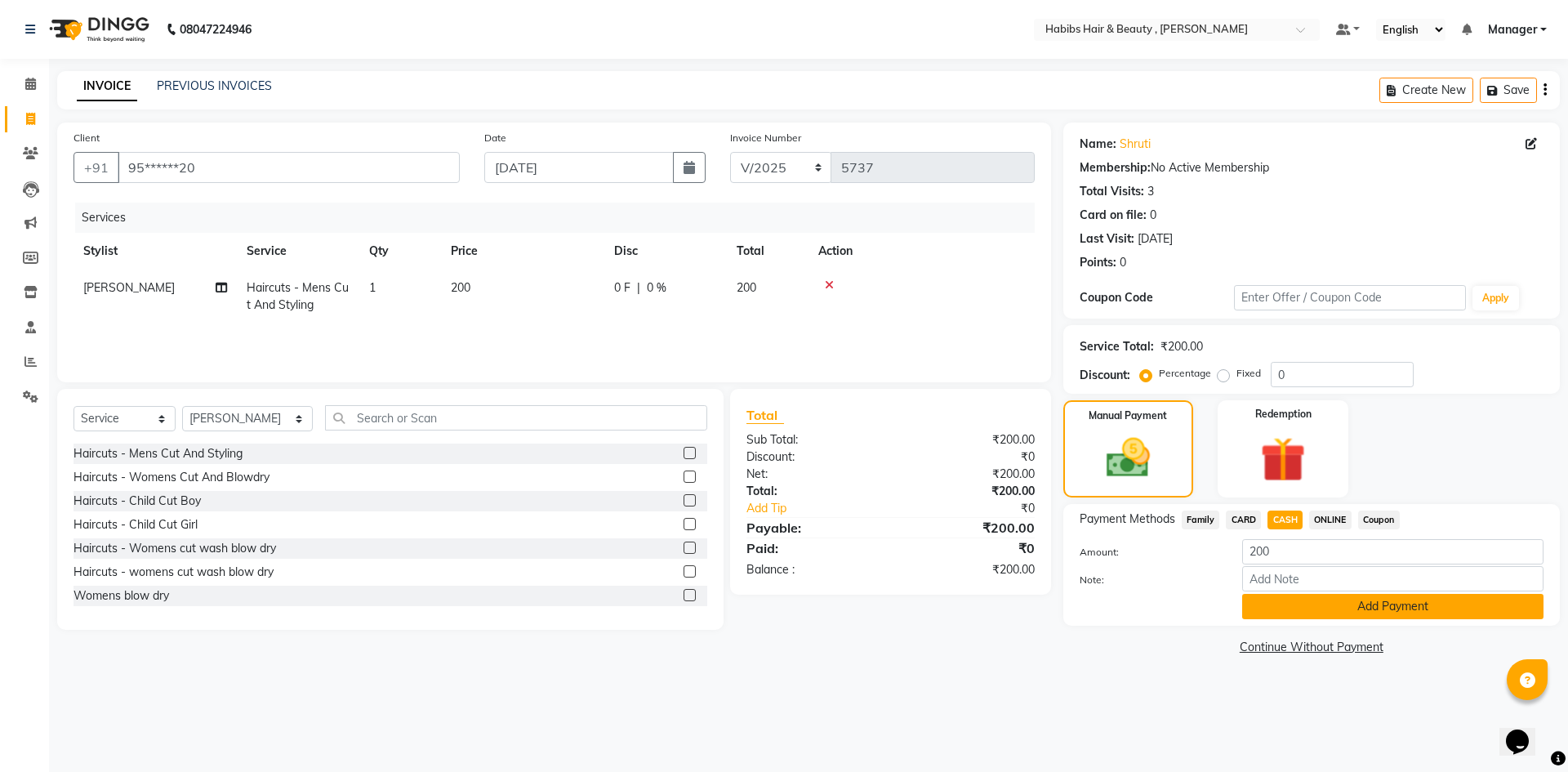
click at [1310, 607] on button "Add Payment" at bounding box center [1393, 606] width 302 height 25
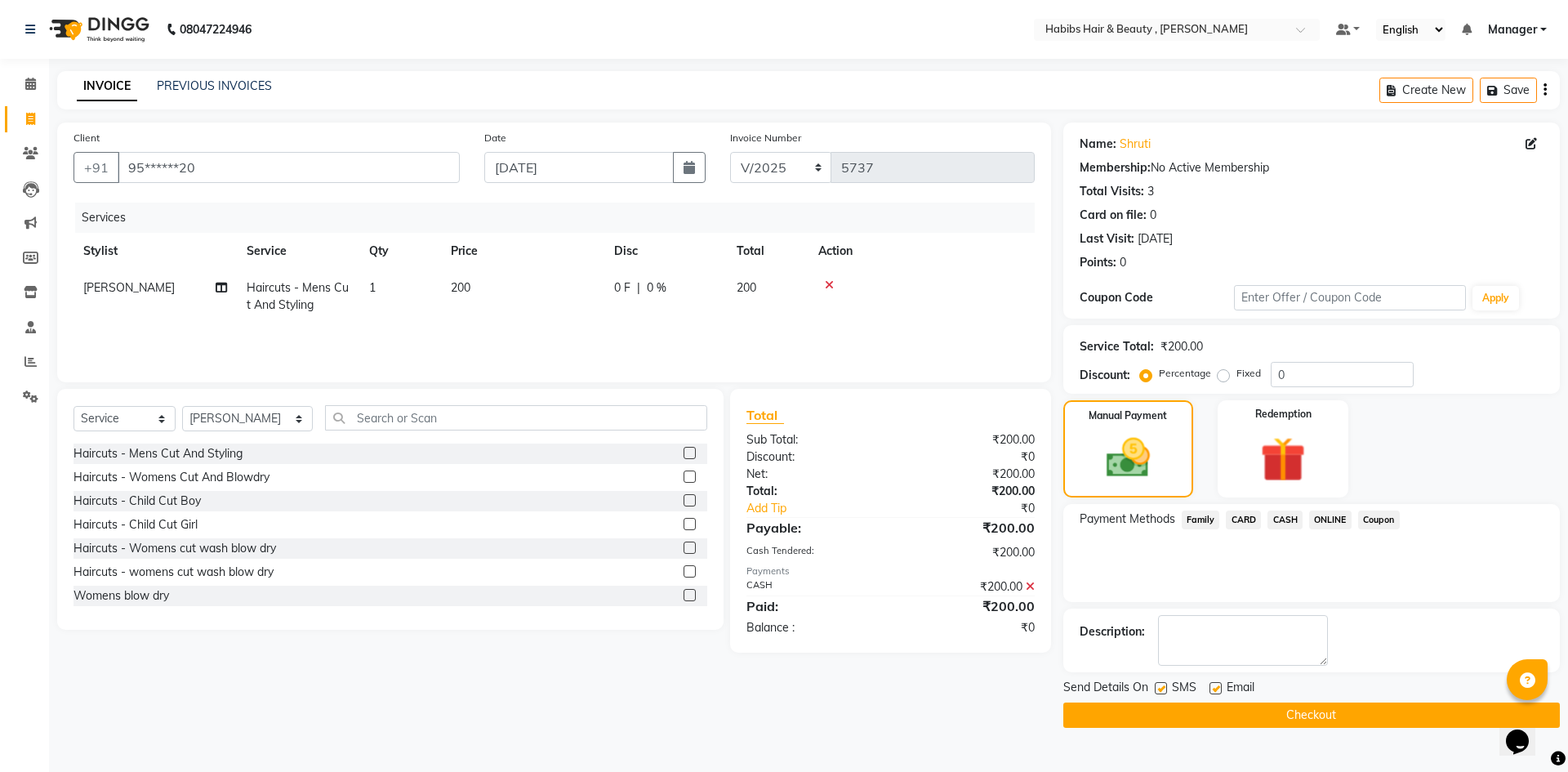
click at [1351, 713] on button "Checkout" at bounding box center [1311, 714] width 497 height 25
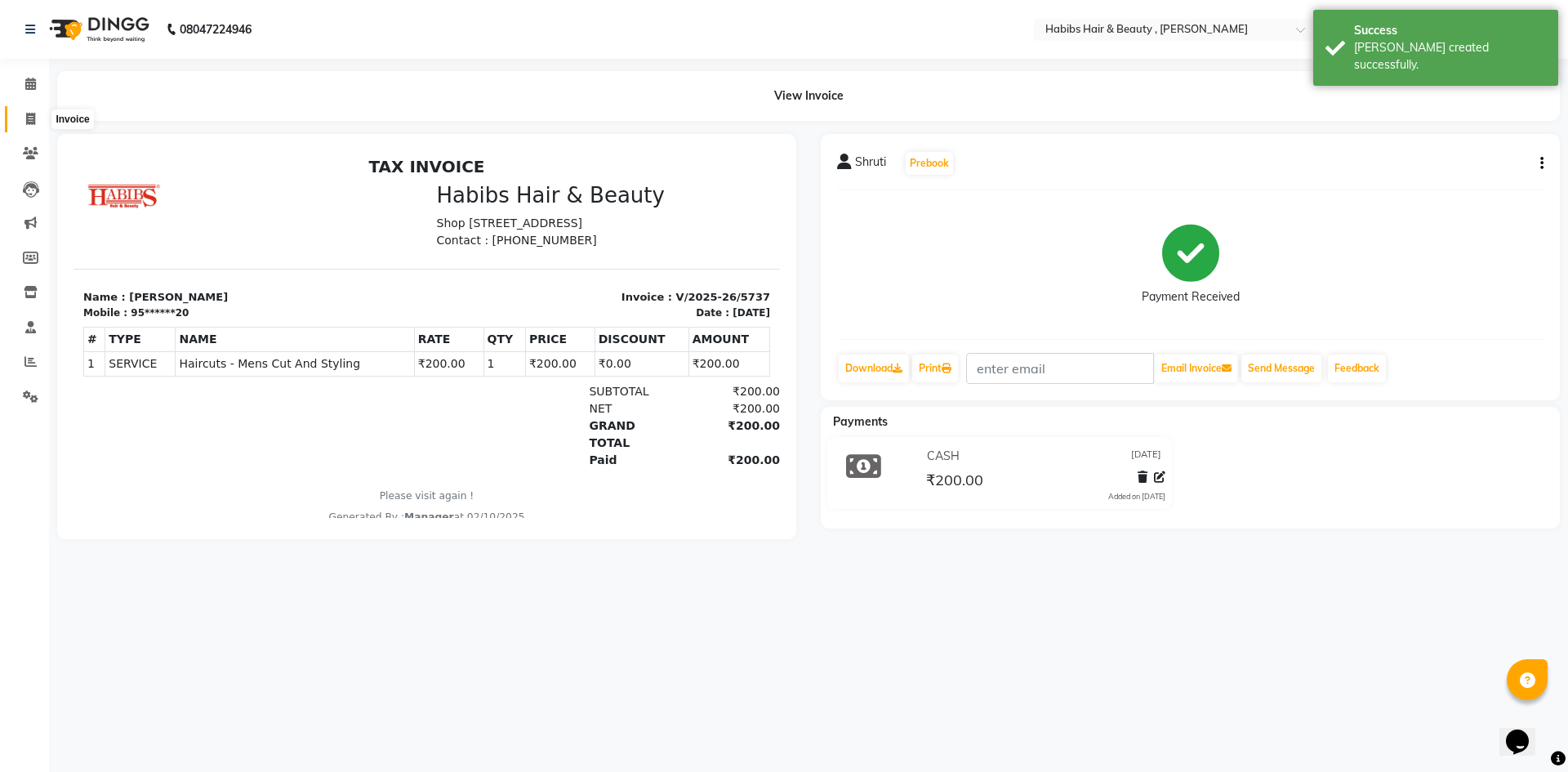
click at [33, 124] on icon at bounding box center [30, 119] width 9 height 12
select select "service"
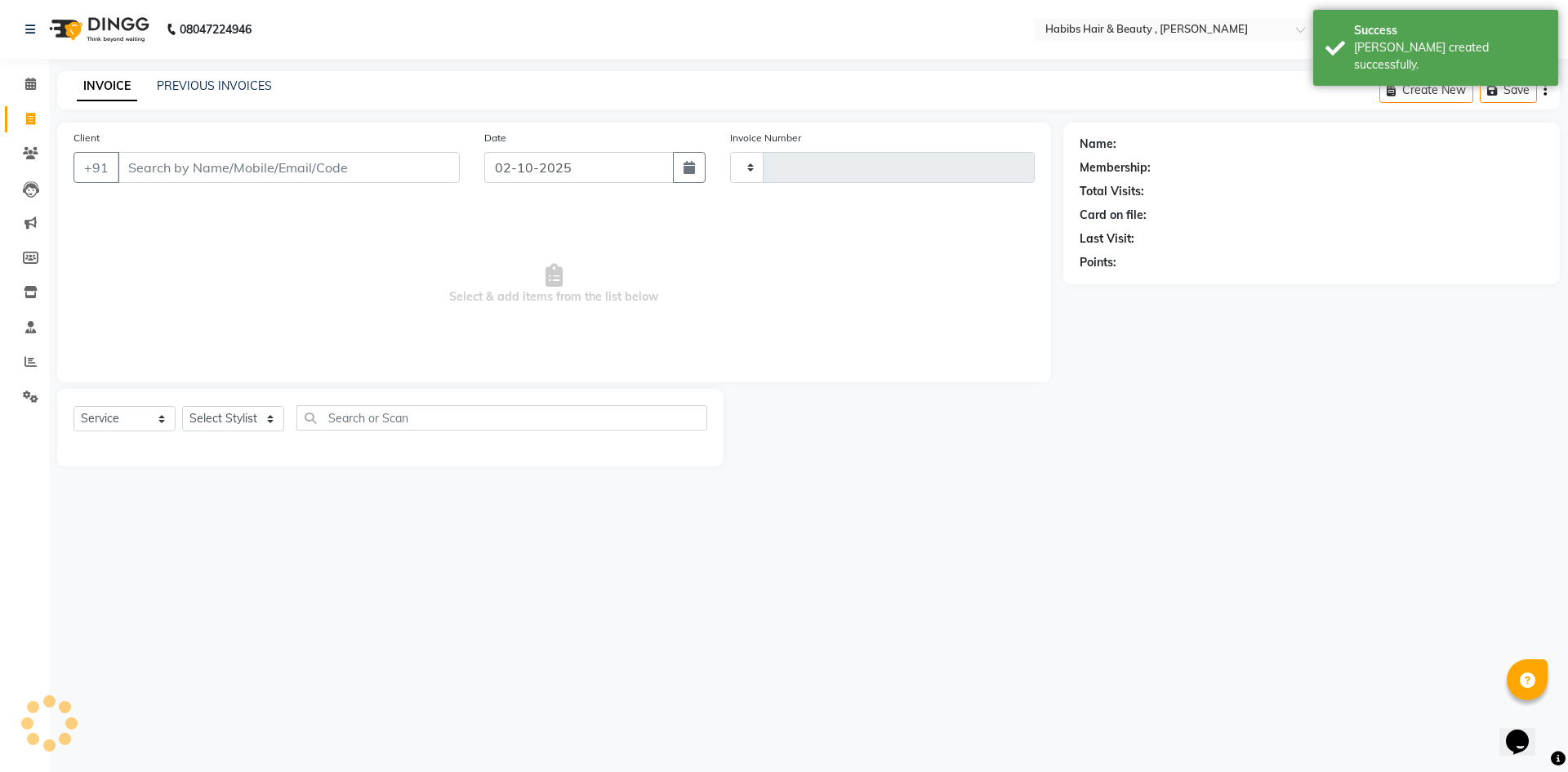
type input "5738"
select select "5300"
click at [556, 170] on input "02-10-2025" at bounding box center [579, 168] width 190 height 31
select select "10"
select select "2025"
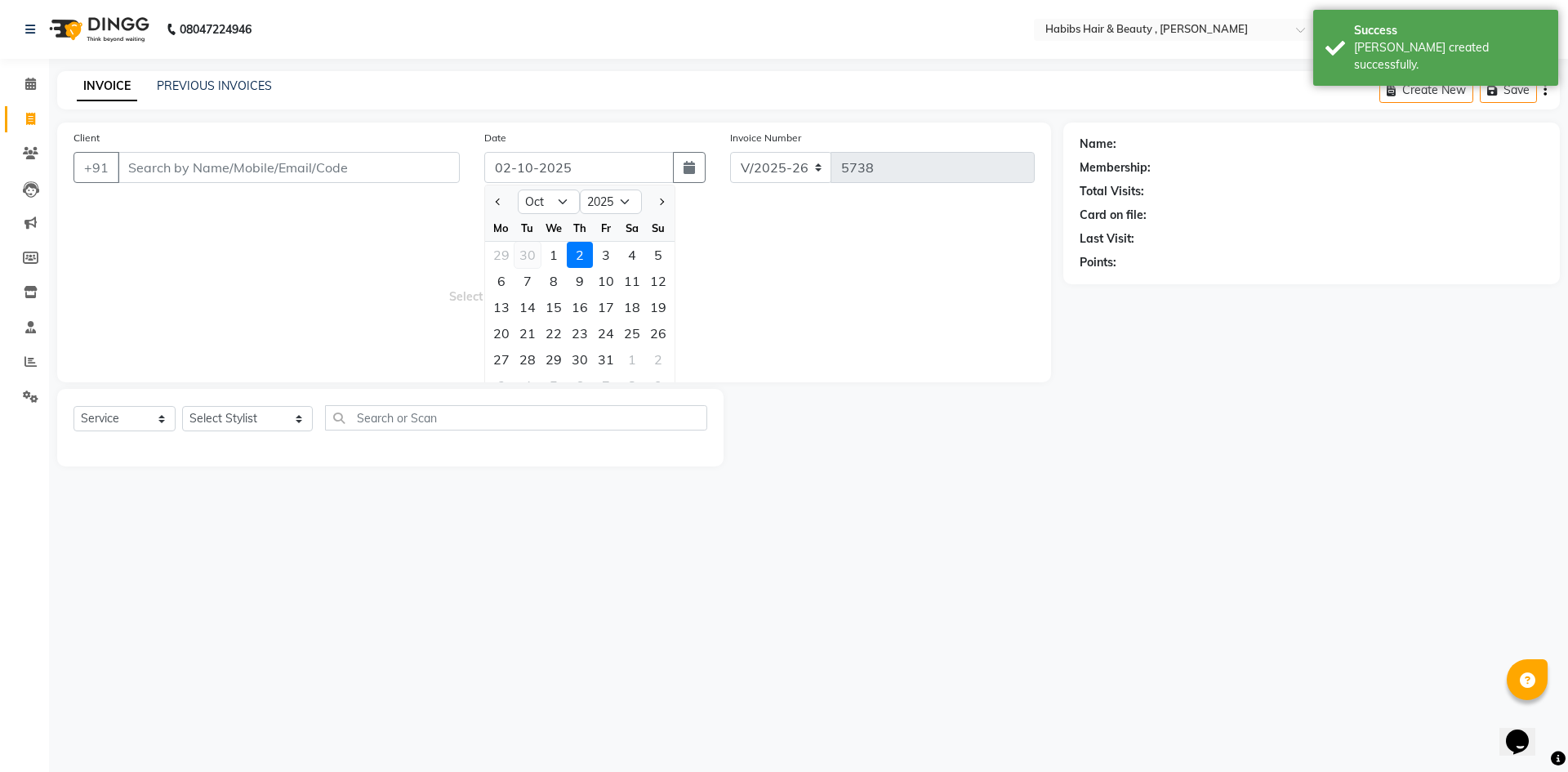
click at [529, 258] on div "30" at bounding box center [528, 254] width 26 height 26
type input "[DATE]"
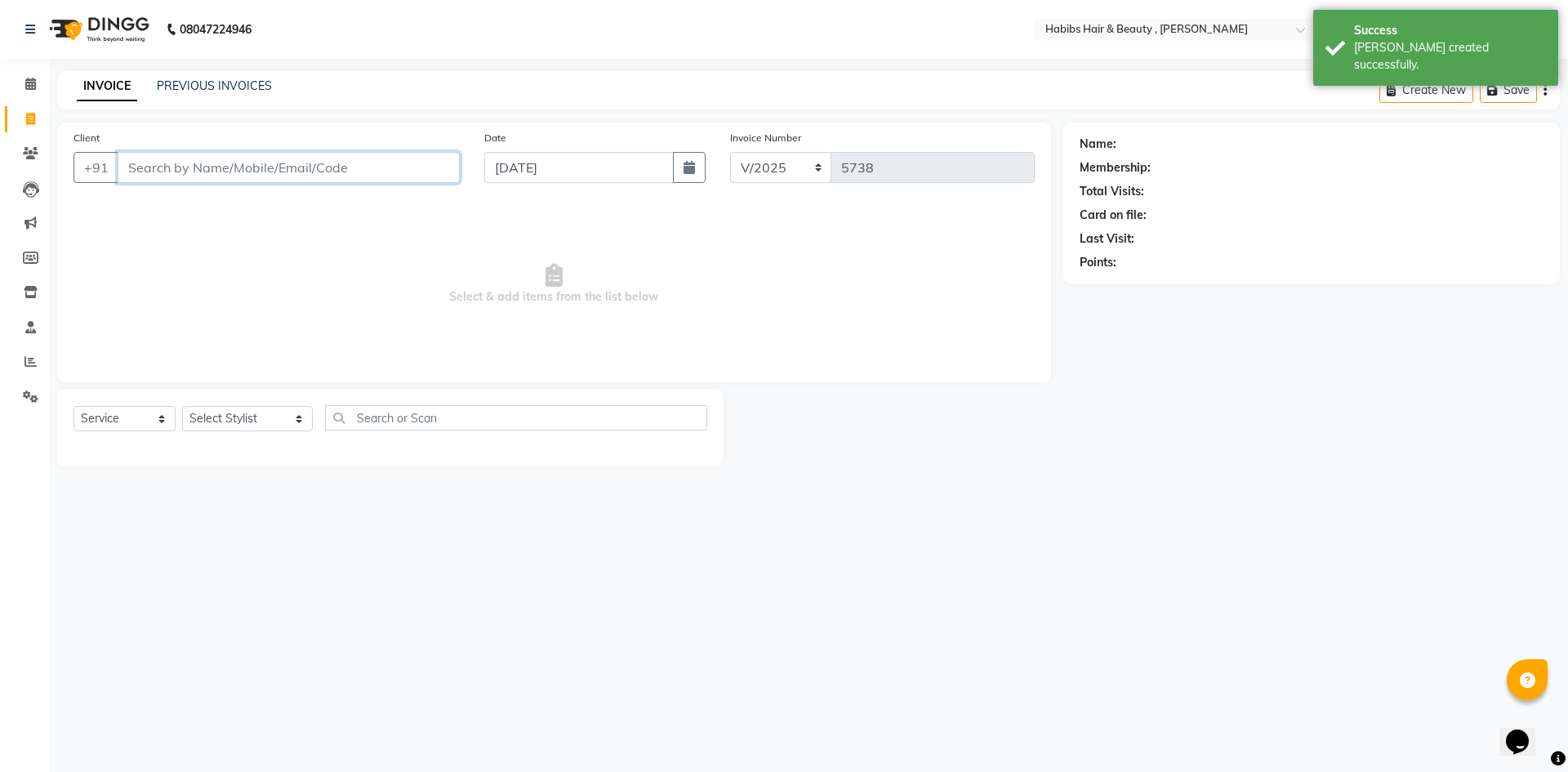
click at [382, 173] on input "Client" at bounding box center [289, 168] width 342 height 31
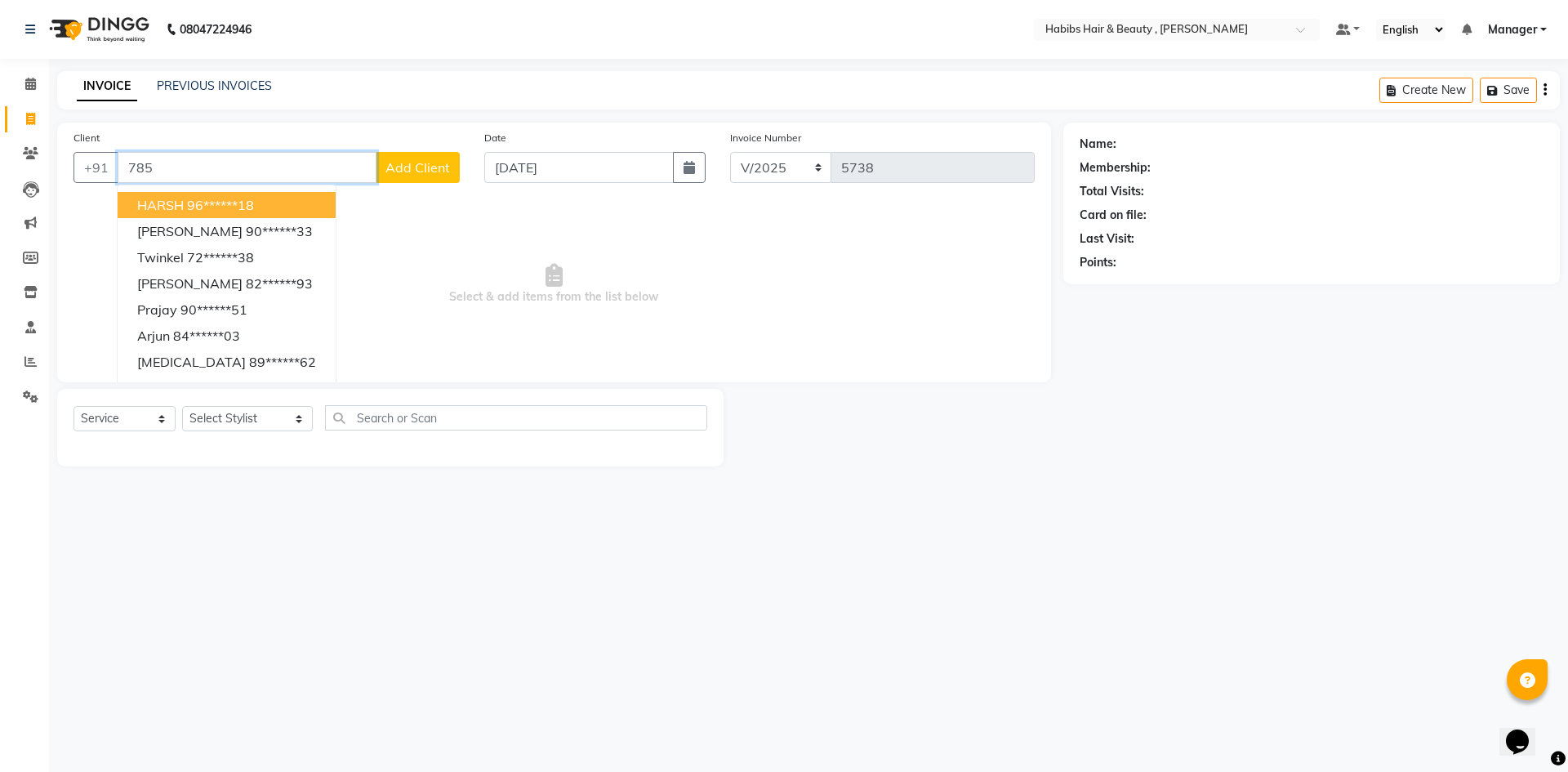
click at [270, 204] on button "HARSH 96******18" at bounding box center [227, 205] width 218 height 26
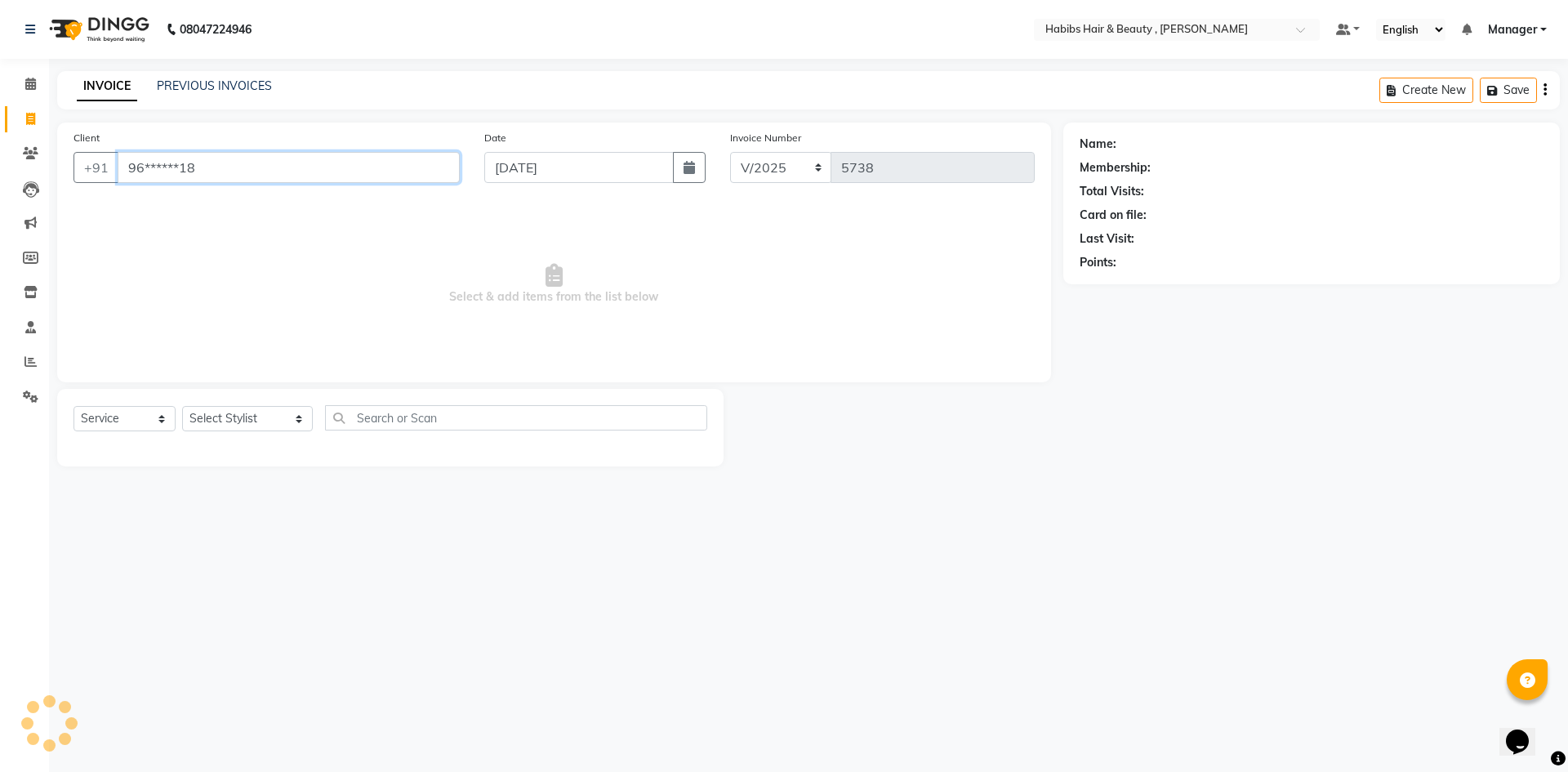
type input "96******18"
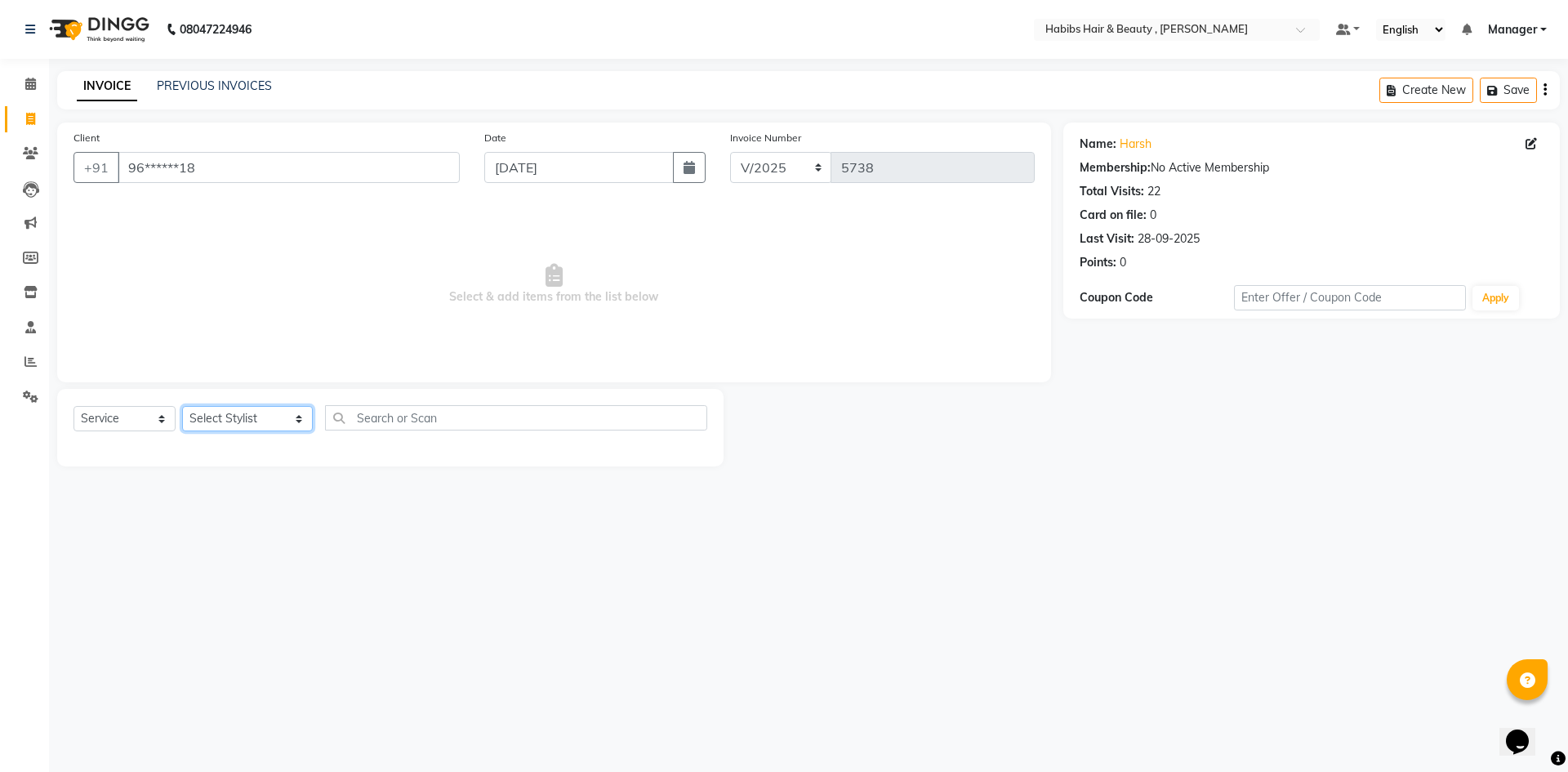
click at [284, 420] on select "Select Stylist [PERSON_NAME] [PERSON_NAME] [PERSON_NAME] Bharti jaya Manager [P…" at bounding box center [247, 418] width 131 height 25
select select "83647"
click at [182, 406] on select "Select Stylist [PERSON_NAME] [PERSON_NAME] [PERSON_NAME] Bharti jaya Manager [P…" at bounding box center [247, 418] width 131 height 25
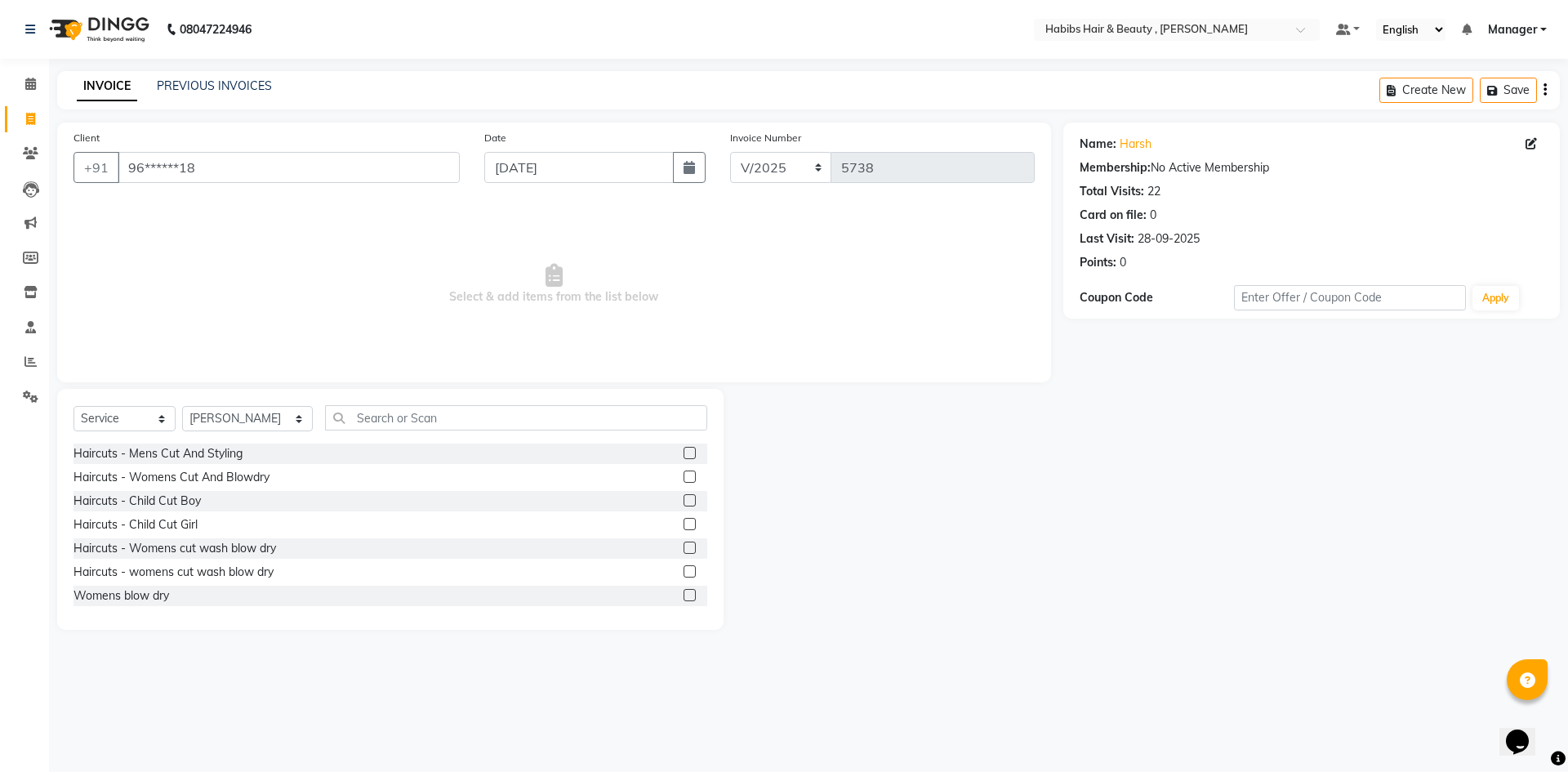
click at [684, 448] on label at bounding box center [690, 453] width 12 height 12
click at [684, 449] on input "checkbox" at bounding box center [689, 454] width 10 height 10
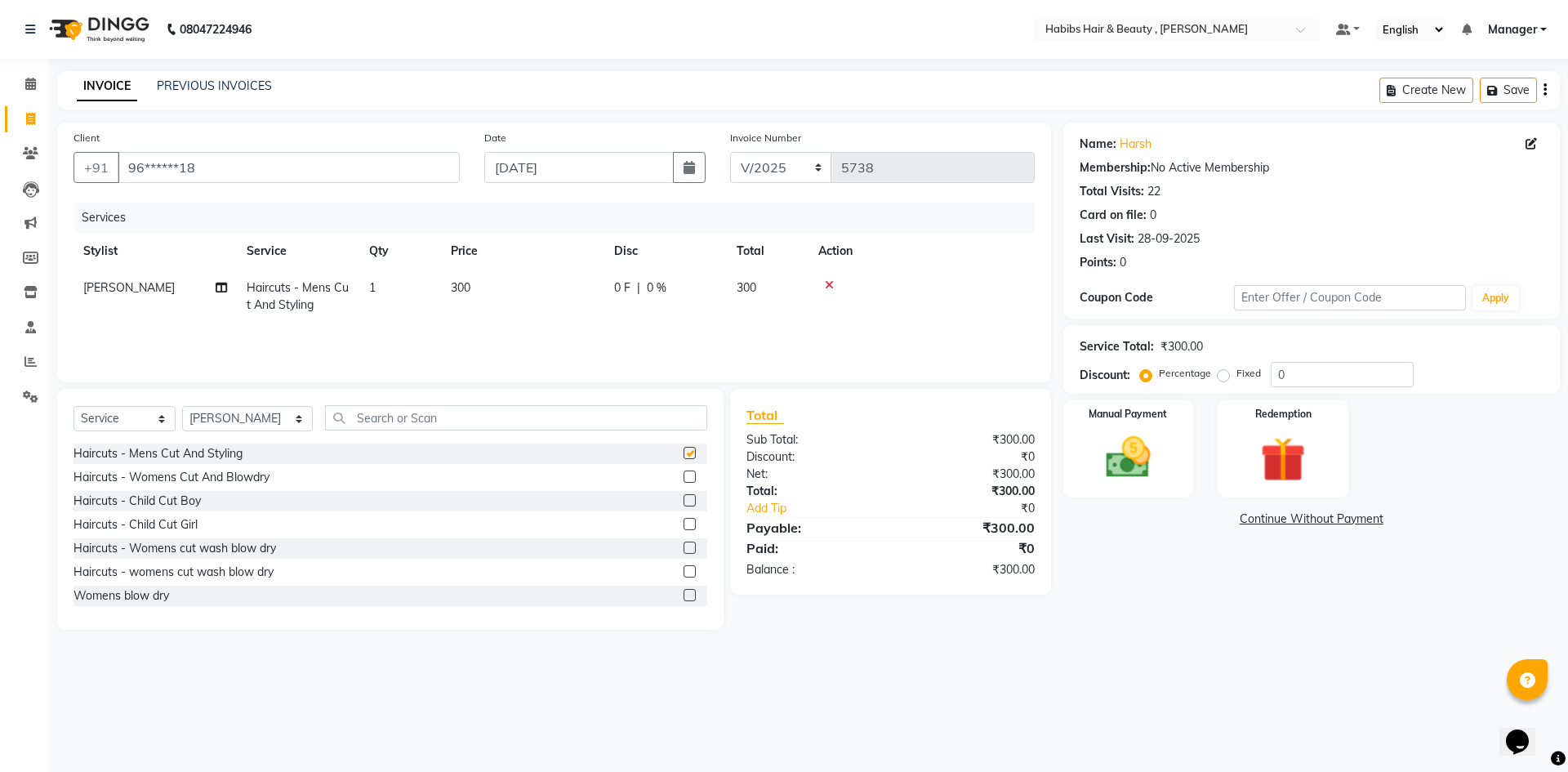
checkbox input "false"
click at [503, 283] on td "300" at bounding box center [522, 297] width 163 height 54
select select "83647"
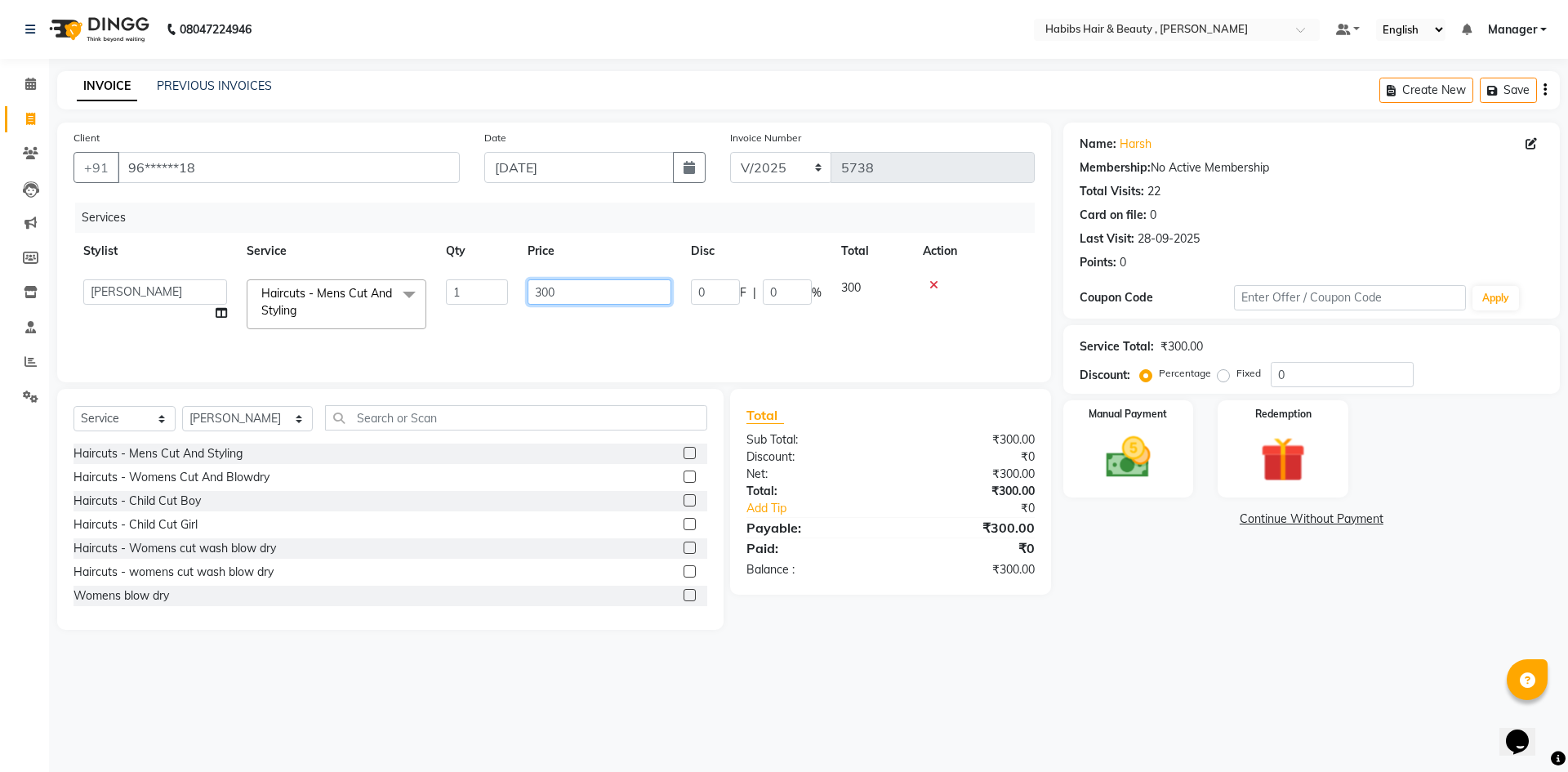
click at [616, 301] on input "300" at bounding box center [599, 291] width 143 height 25
type input "3"
type input "1200"
click at [1142, 469] on img at bounding box center [1128, 457] width 76 height 54
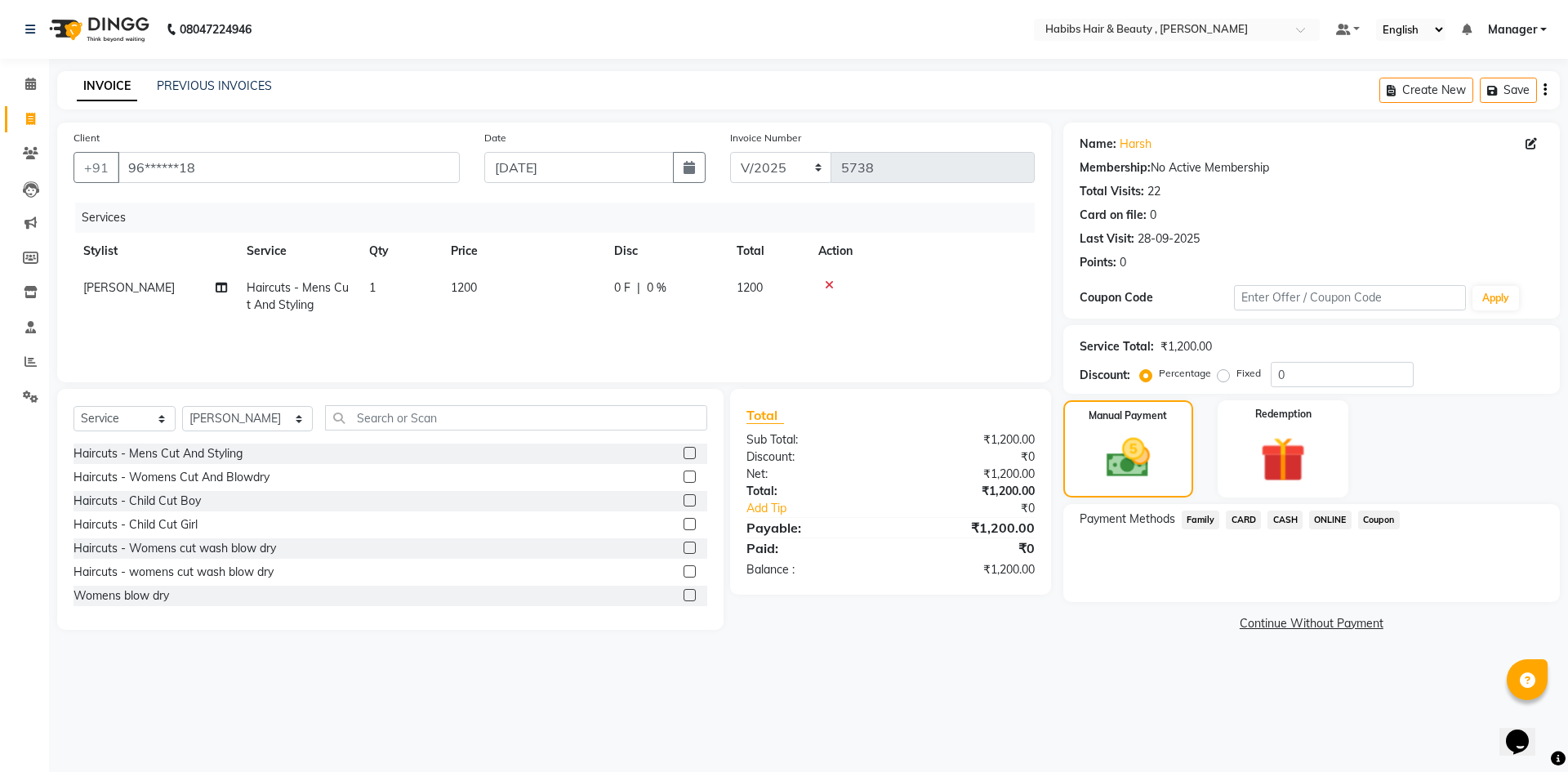
click at [1290, 521] on span "CASH" at bounding box center [1284, 520] width 35 height 19
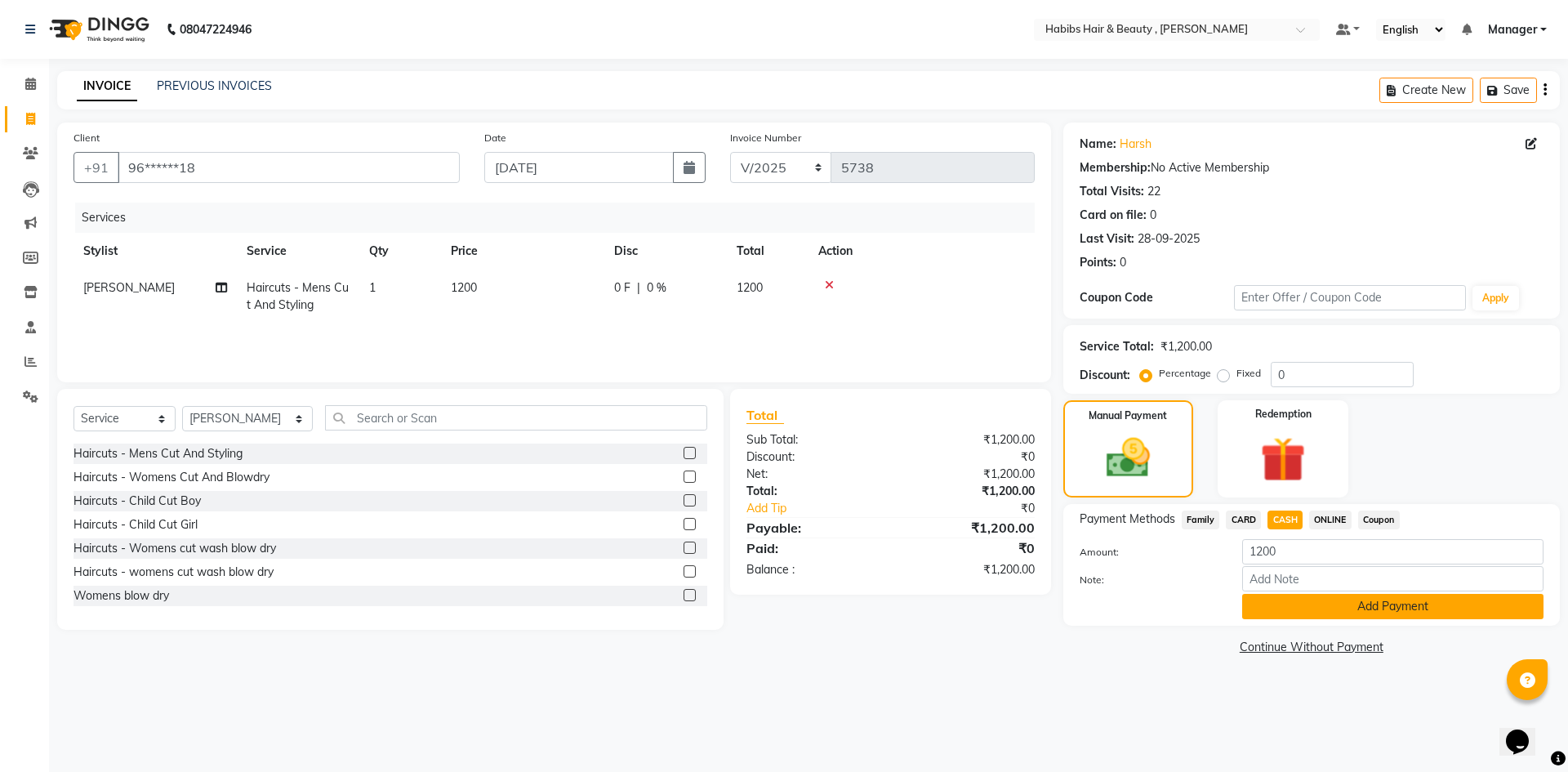
click at [1315, 610] on button "Add Payment" at bounding box center [1393, 606] width 302 height 25
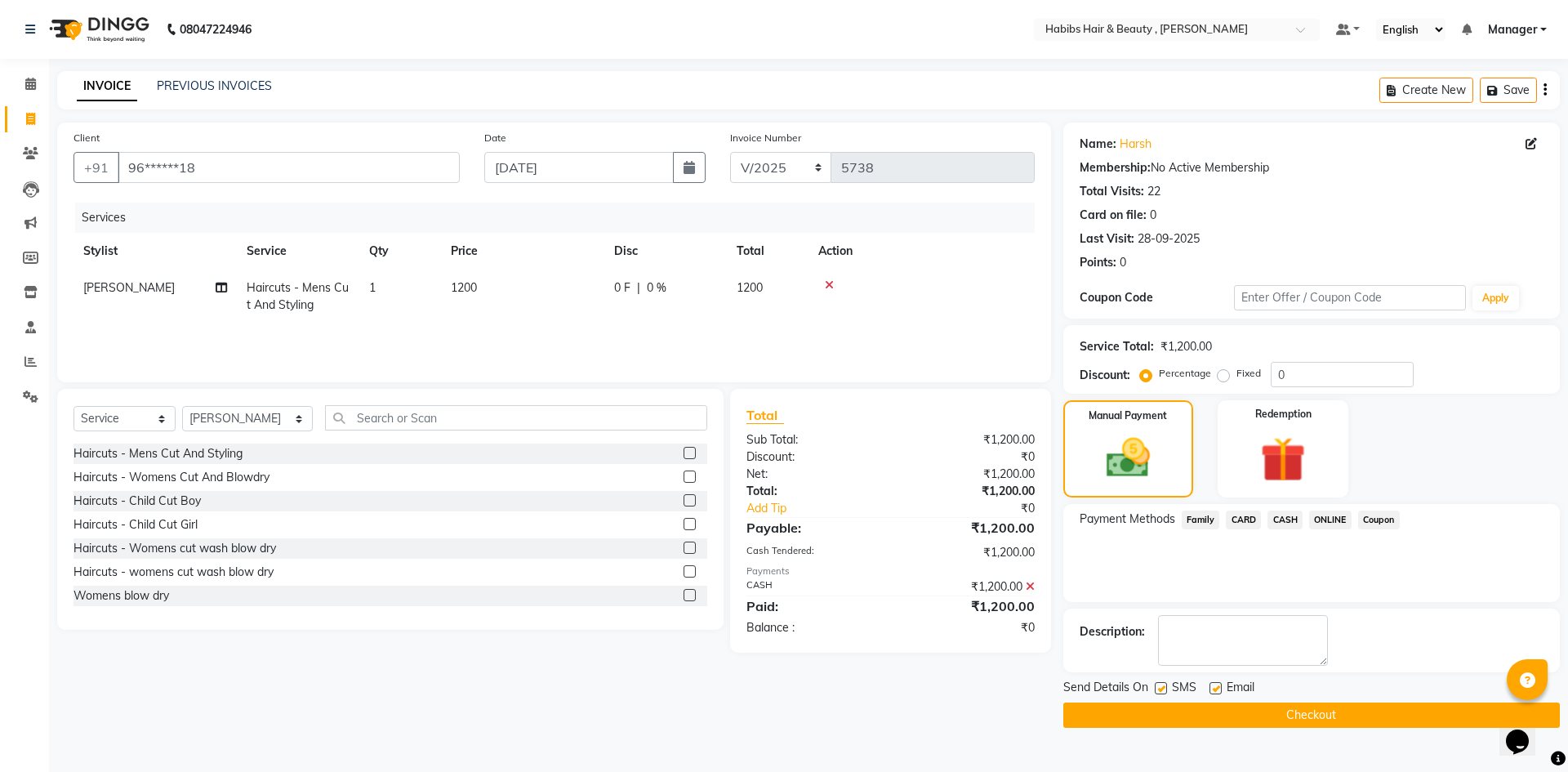
click at [1339, 712] on button "Checkout" at bounding box center [1311, 714] width 497 height 25
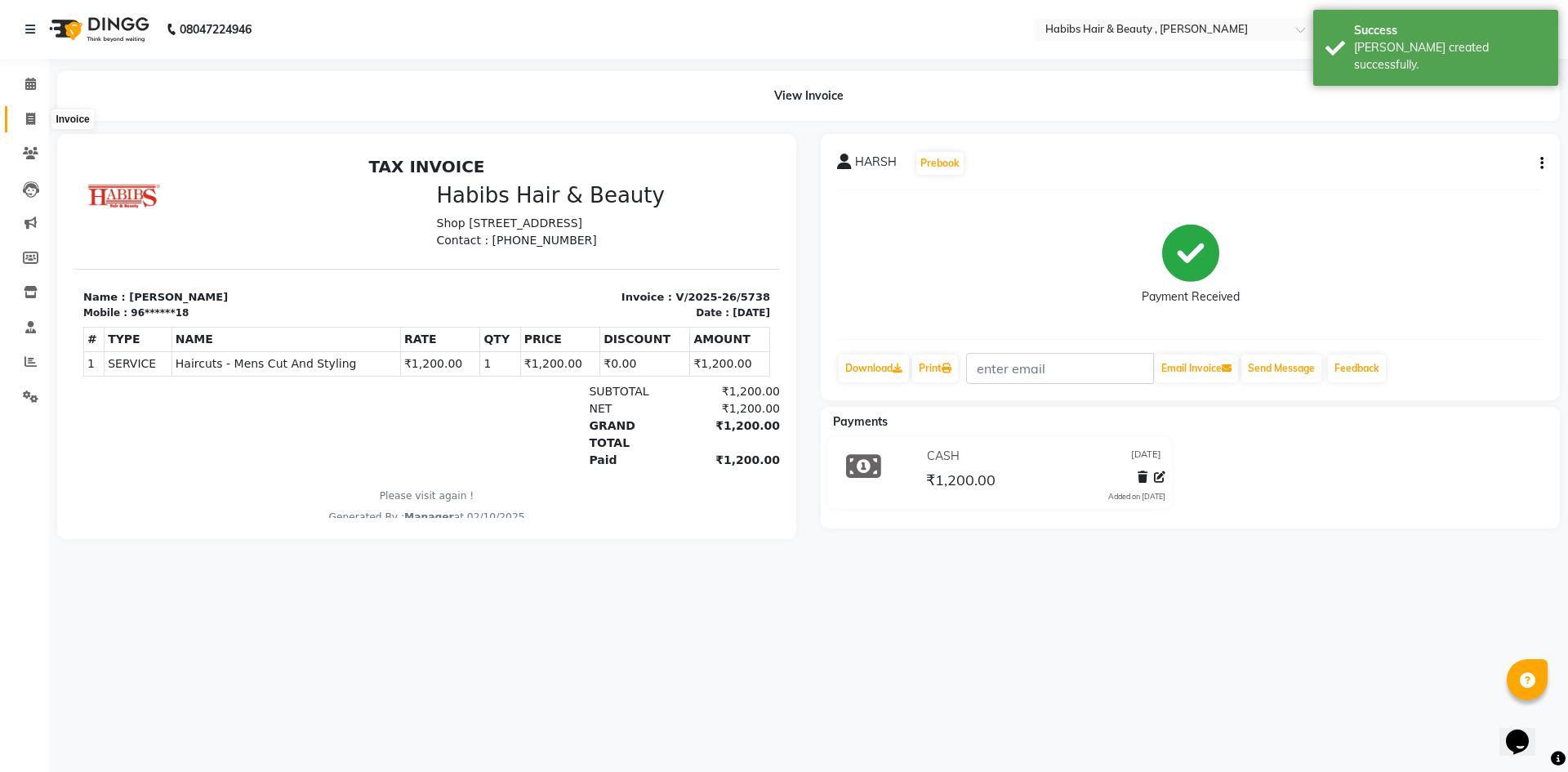
click at [35, 113] on icon at bounding box center [30, 119] width 9 height 12
select select "service"
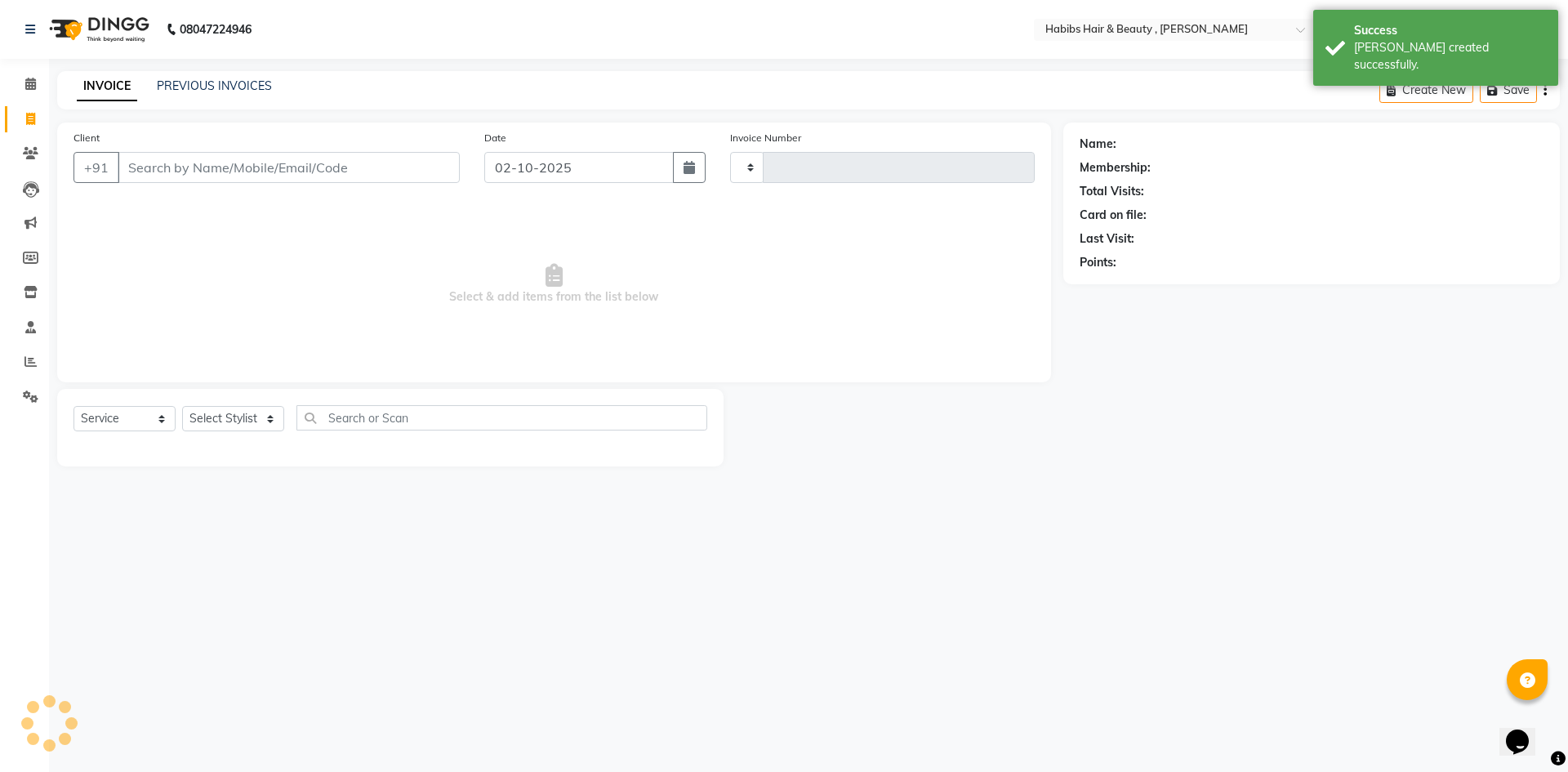
type input "5739"
select select "5300"
click at [536, 169] on input "02-10-2025" at bounding box center [579, 168] width 190 height 31
select select "10"
select select "2025"
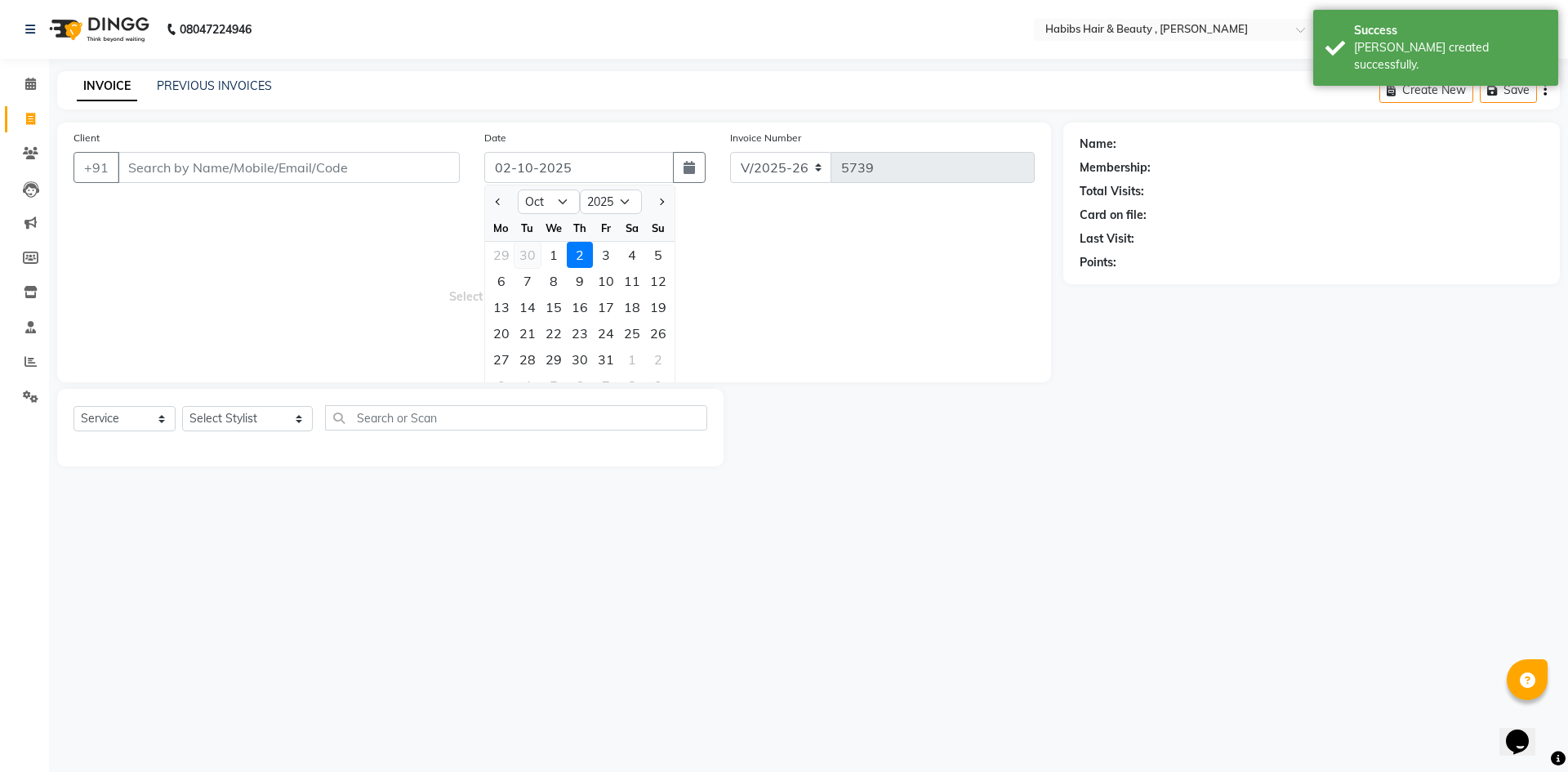
click at [535, 258] on div "30" at bounding box center [528, 254] width 26 height 26
type input "[DATE]"
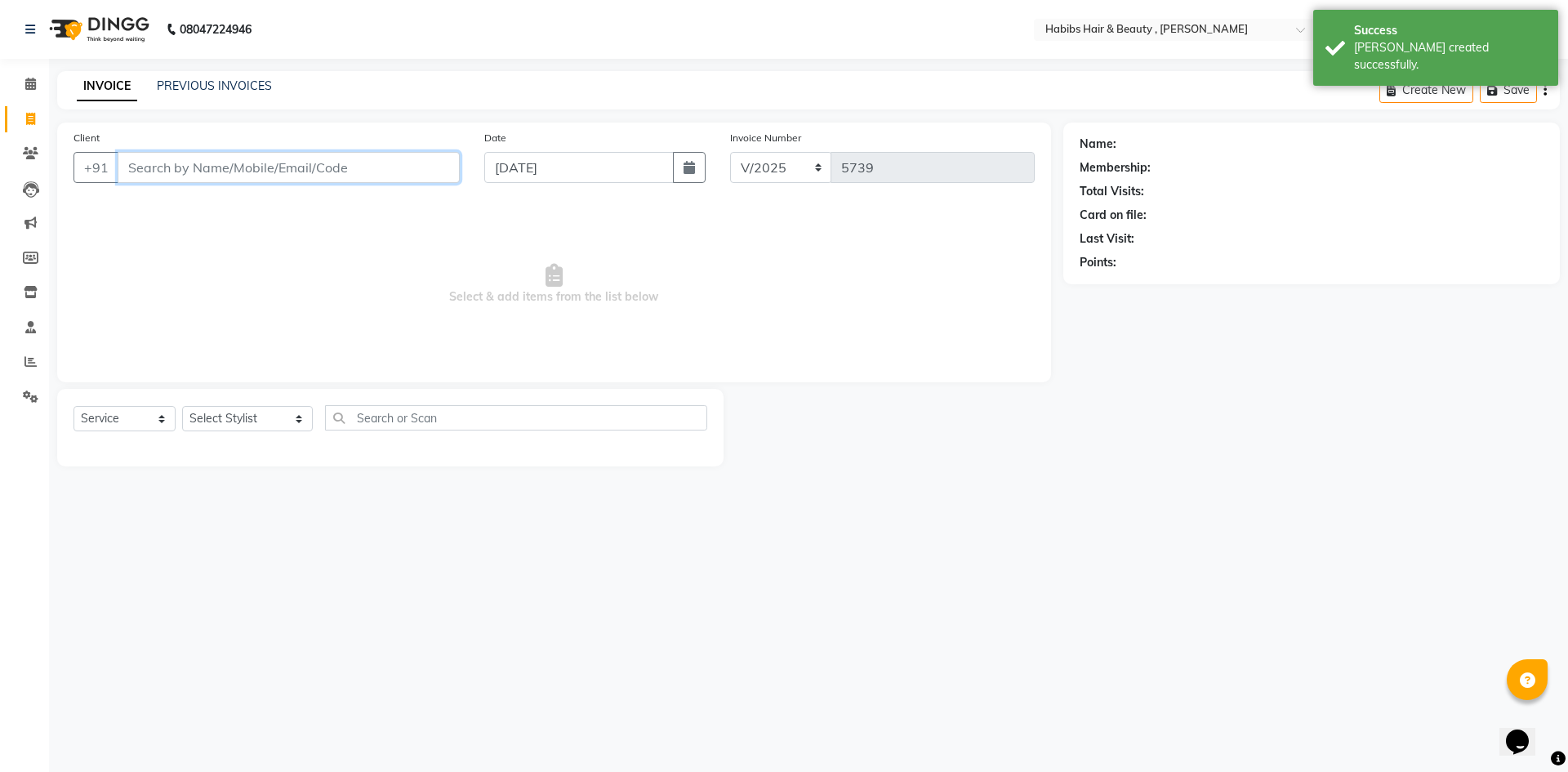
click at [414, 159] on input "Client" at bounding box center [289, 168] width 342 height 31
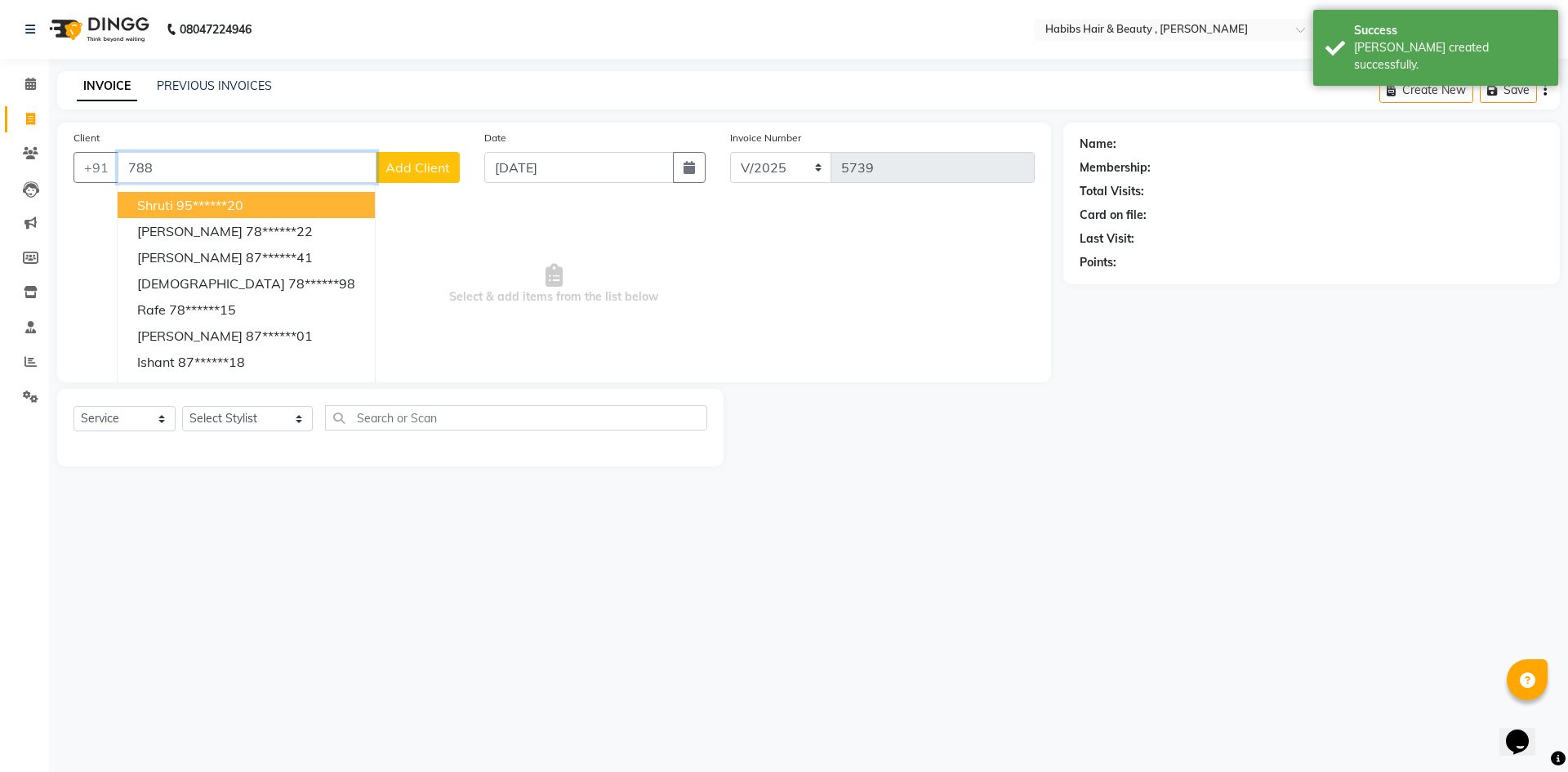
click at [252, 206] on button "Shruti 95******20" at bounding box center [246, 205] width 257 height 26
type input "95******20"
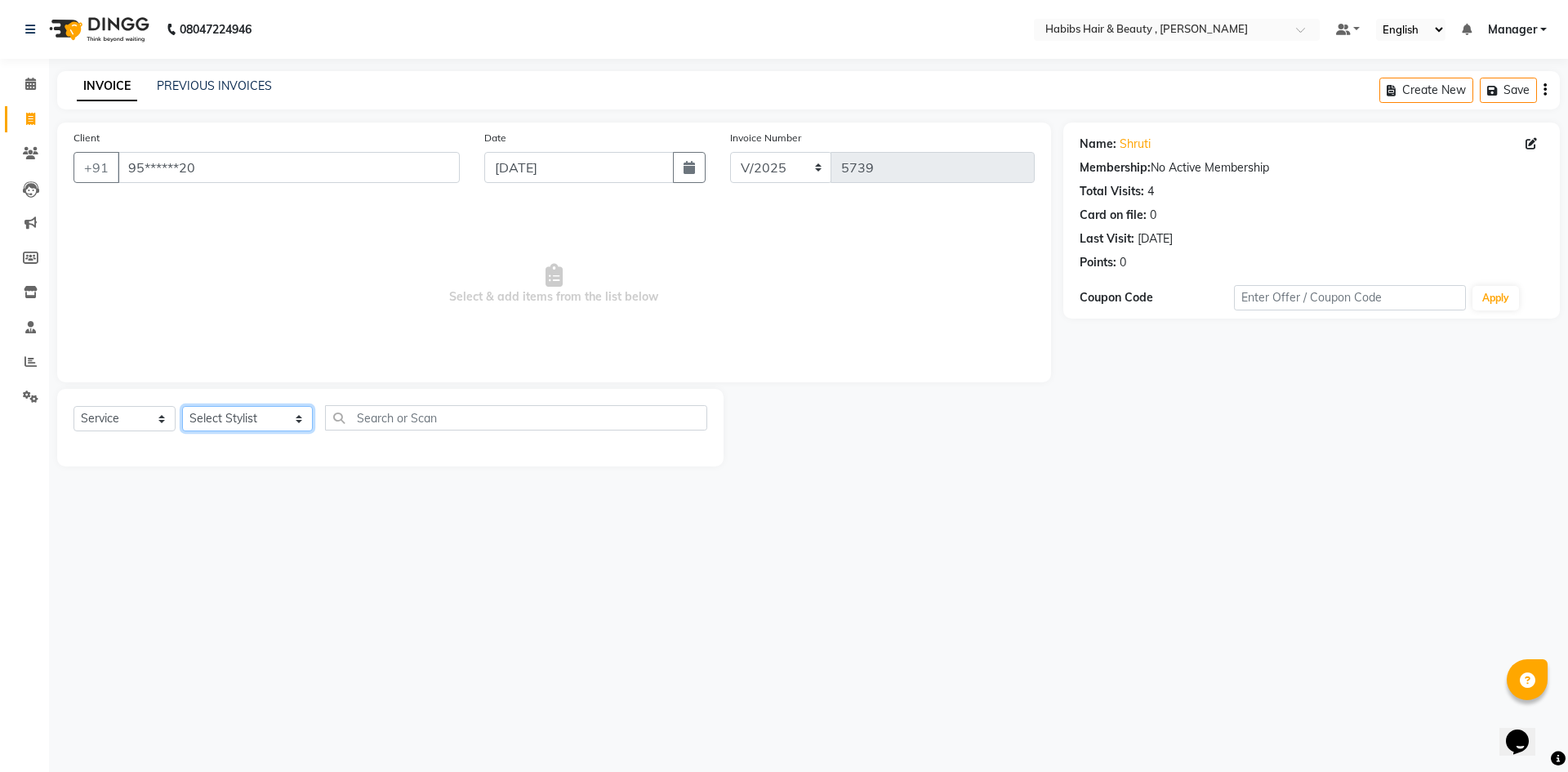
click at [279, 423] on select "Select Stylist [PERSON_NAME] [PERSON_NAME] [PERSON_NAME] Bharti jaya Manager [P…" at bounding box center [247, 418] width 131 height 25
select select "67591"
click at [182, 406] on select "Select Stylist [PERSON_NAME] [PERSON_NAME] [PERSON_NAME] Bharti jaya Manager [P…" at bounding box center [247, 418] width 131 height 25
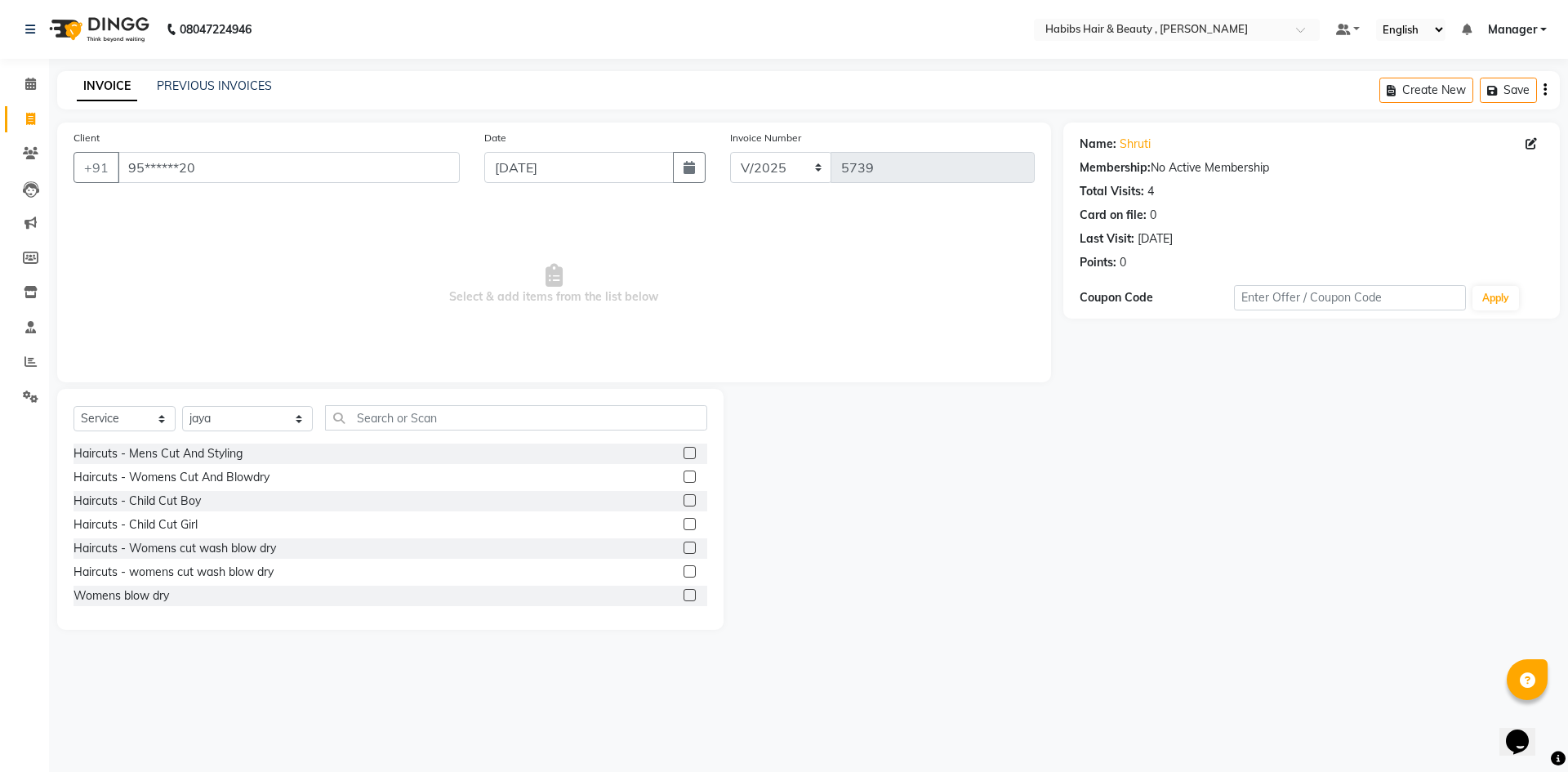
click at [684, 456] on label at bounding box center [690, 453] width 12 height 12
click at [684, 456] on input "checkbox" at bounding box center [689, 454] width 10 height 10
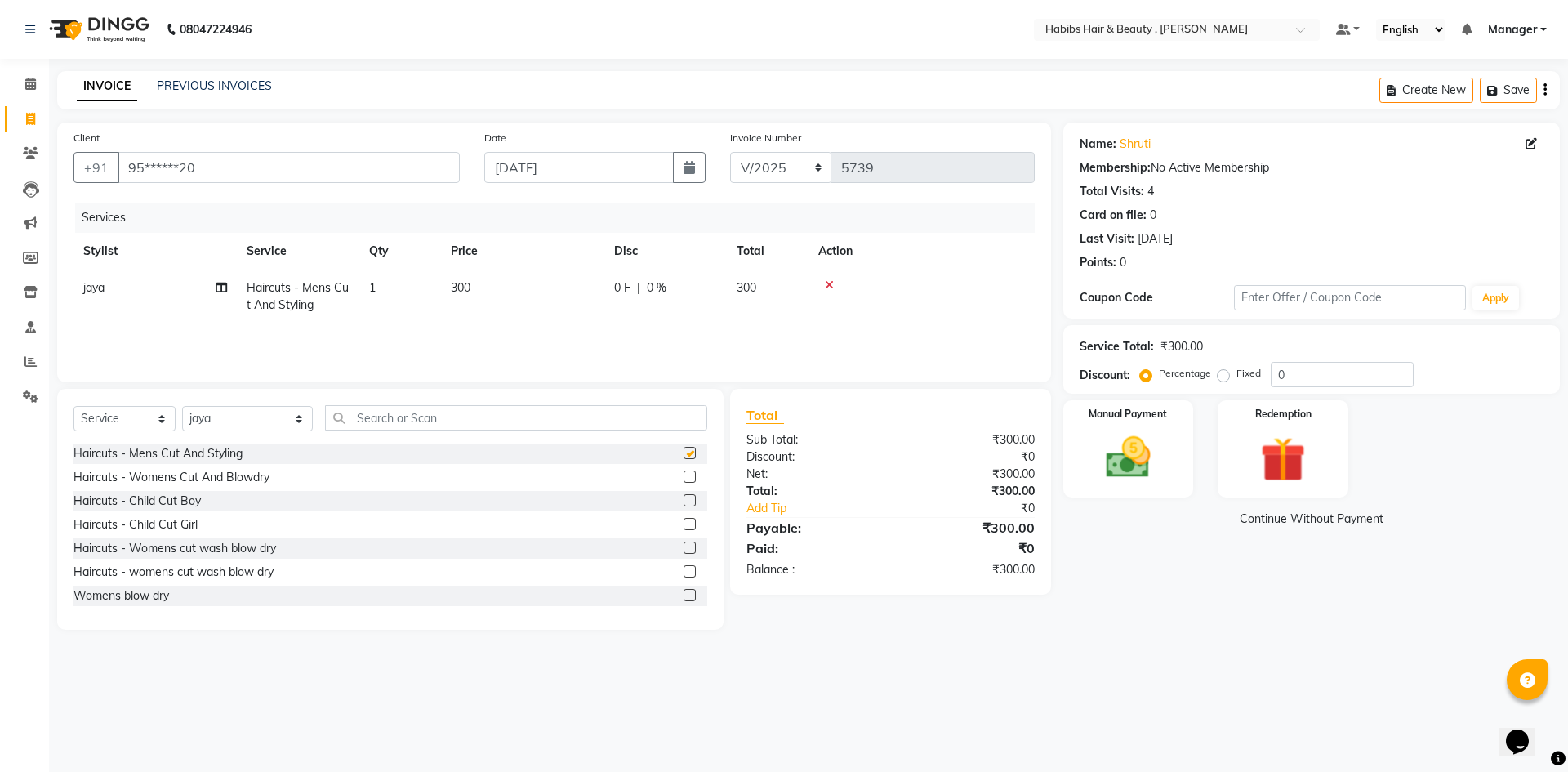
checkbox input "false"
drag, startPoint x: 485, startPoint y: 273, endPoint x: 497, endPoint y: 277, distance: 12.6
click at [486, 273] on td "300" at bounding box center [522, 297] width 163 height 54
select select "67591"
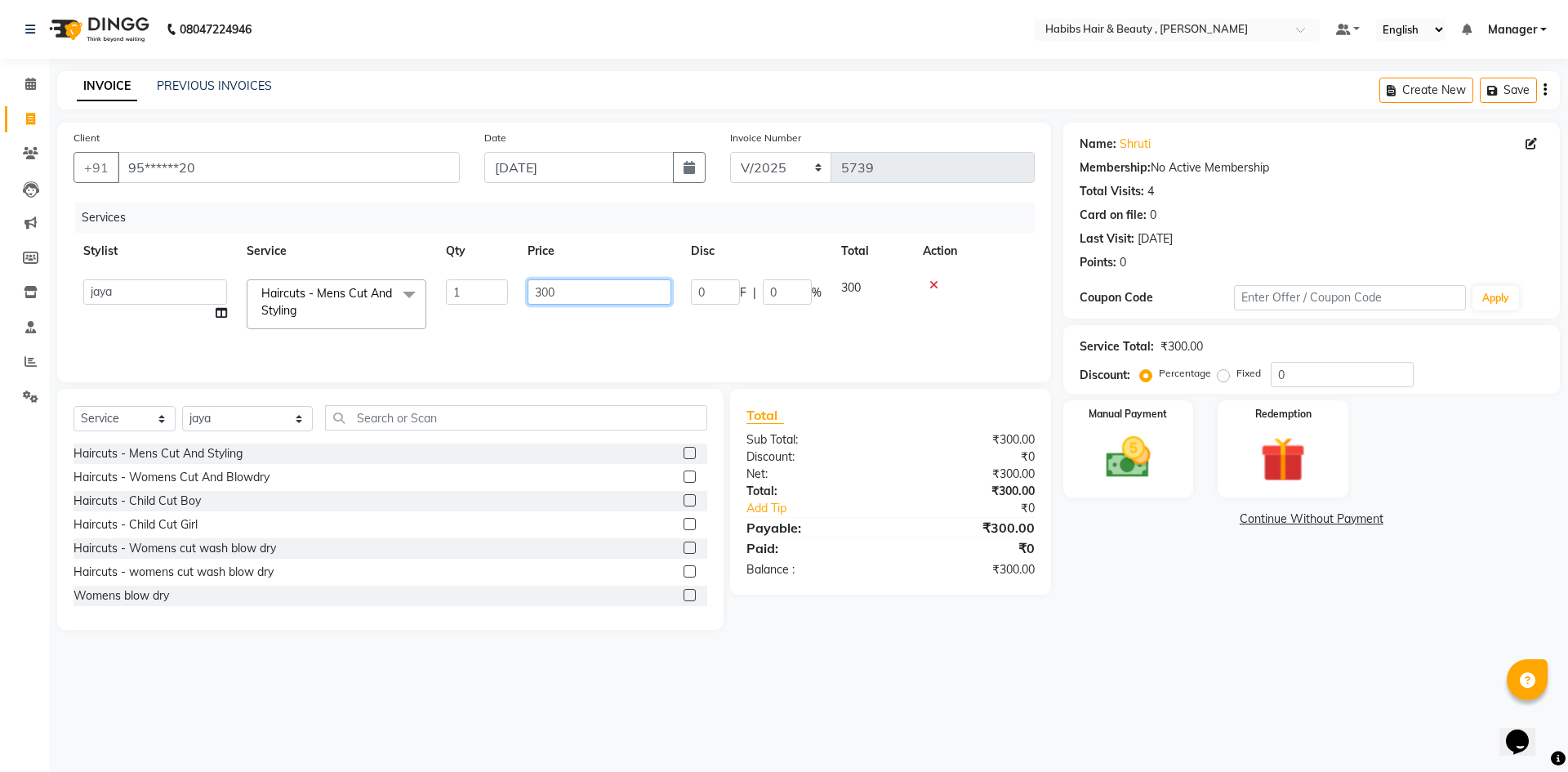
click at [542, 289] on input "300" at bounding box center [599, 291] width 143 height 25
click at [583, 290] on input "300" at bounding box center [599, 291] width 143 height 25
type input "3"
type input "100"
click at [1174, 455] on div "Manual Payment" at bounding box center [1128, 449] width 136 height 101
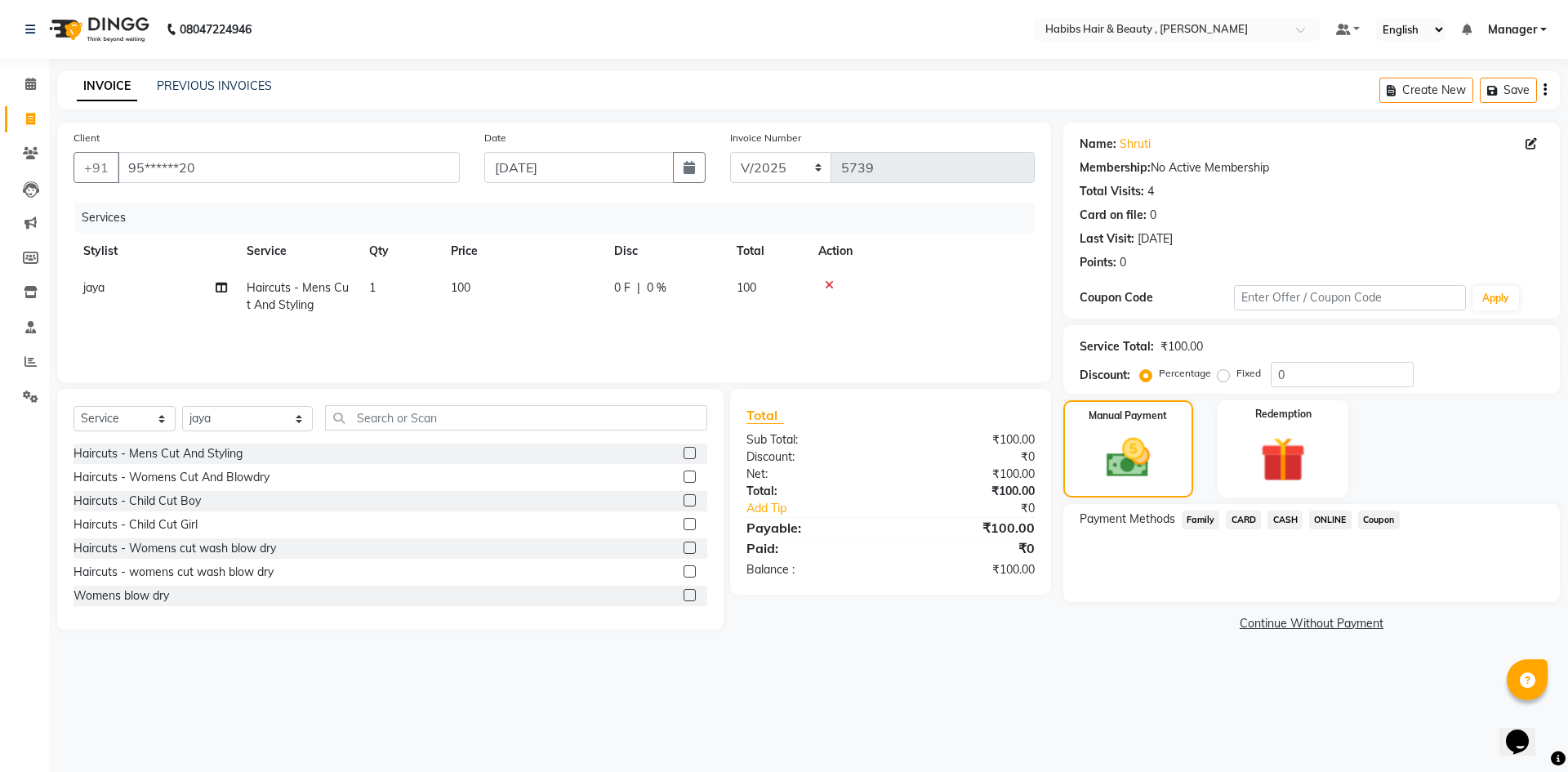
click at [1289, 519] on span "CASH" at bounding box center [1284, 520] width 35 height 19
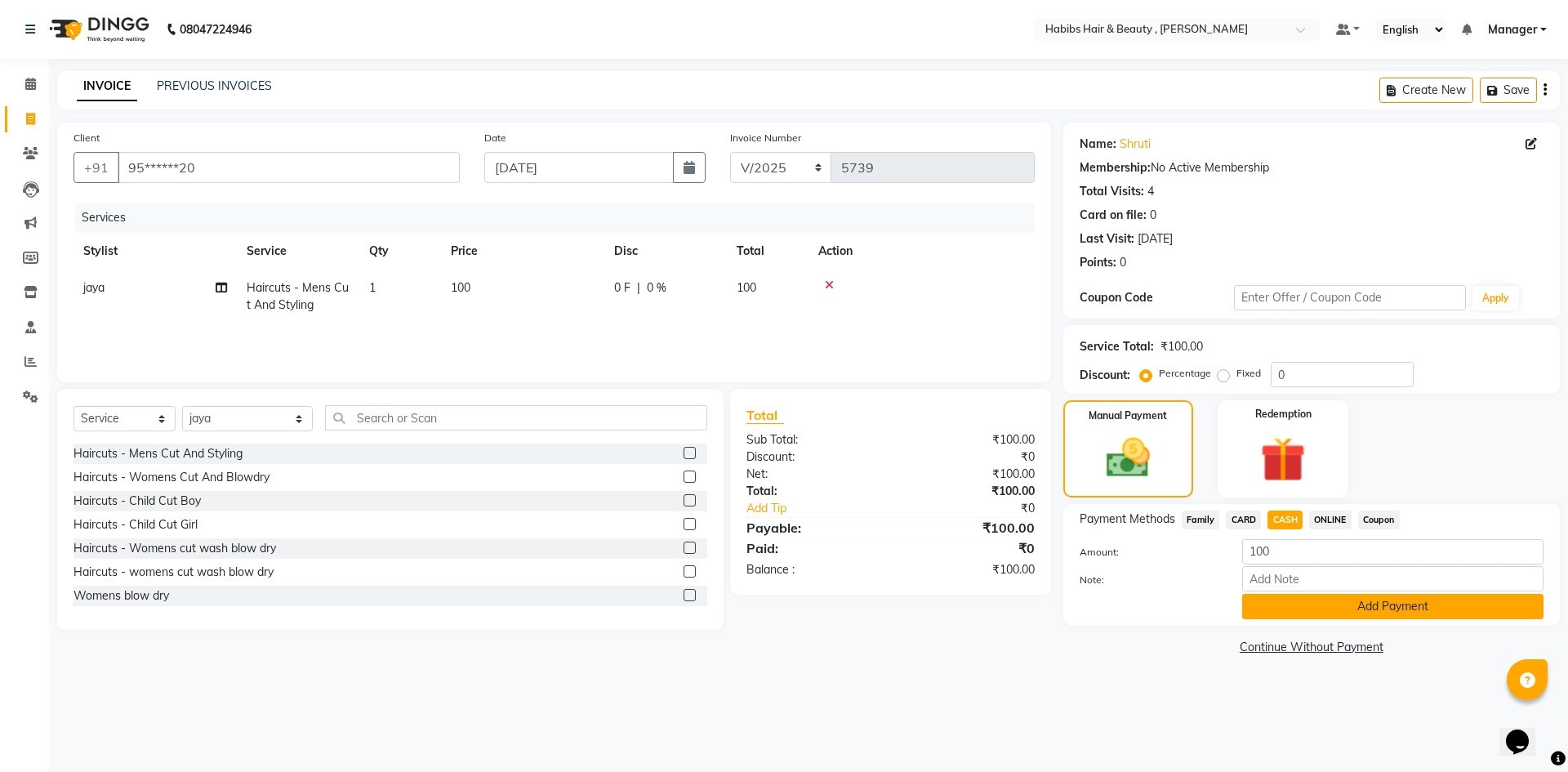
click at [1295, 608] on button "Add Payment" at bounding box center [1393, 606] width 302 height 25
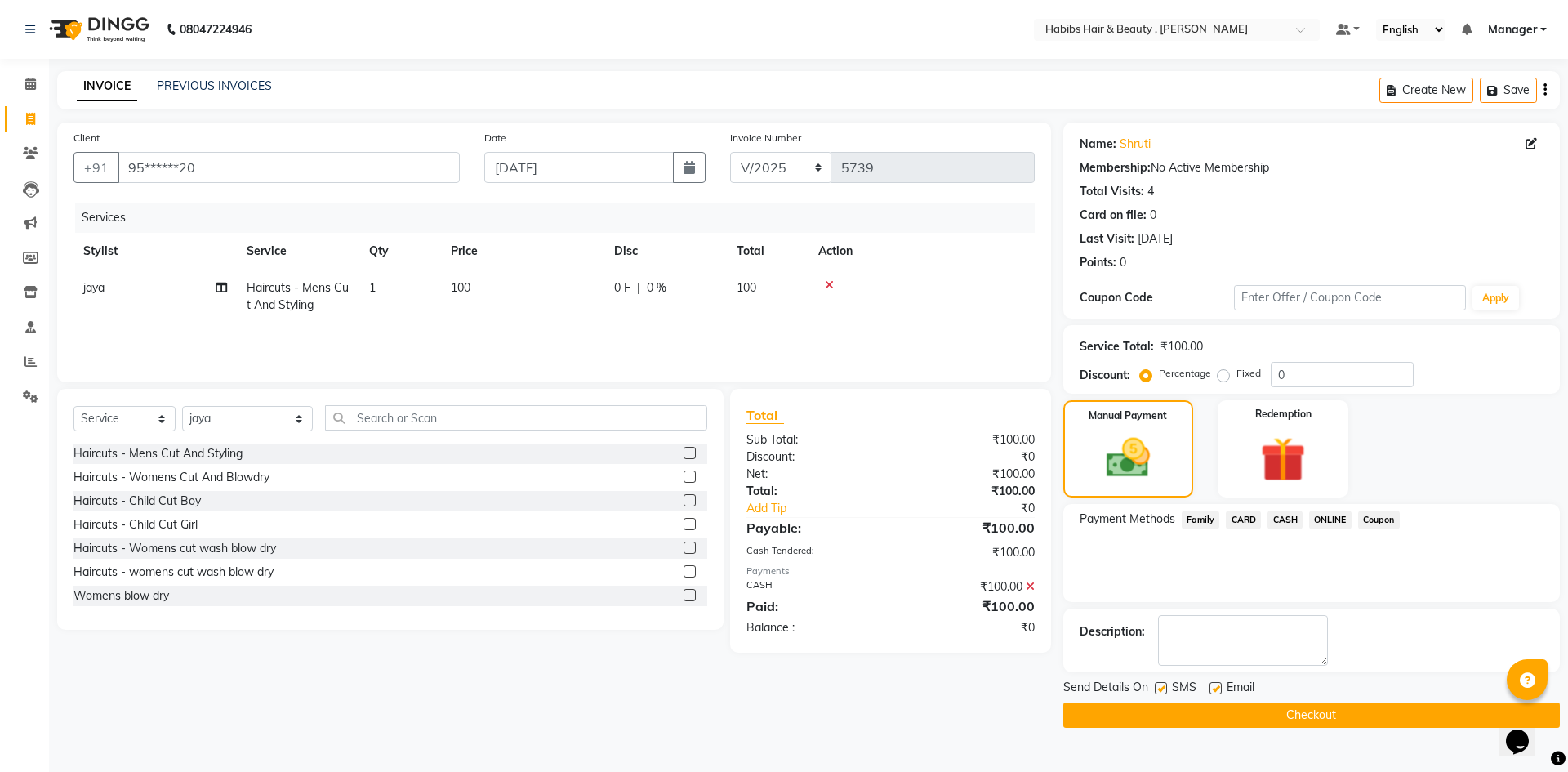
click at [1333, 715] on button "Checkout" at bounding box center [1311, 714] width 497 height 25
